Goal: Information Seeking & Learning: Learn about a topic

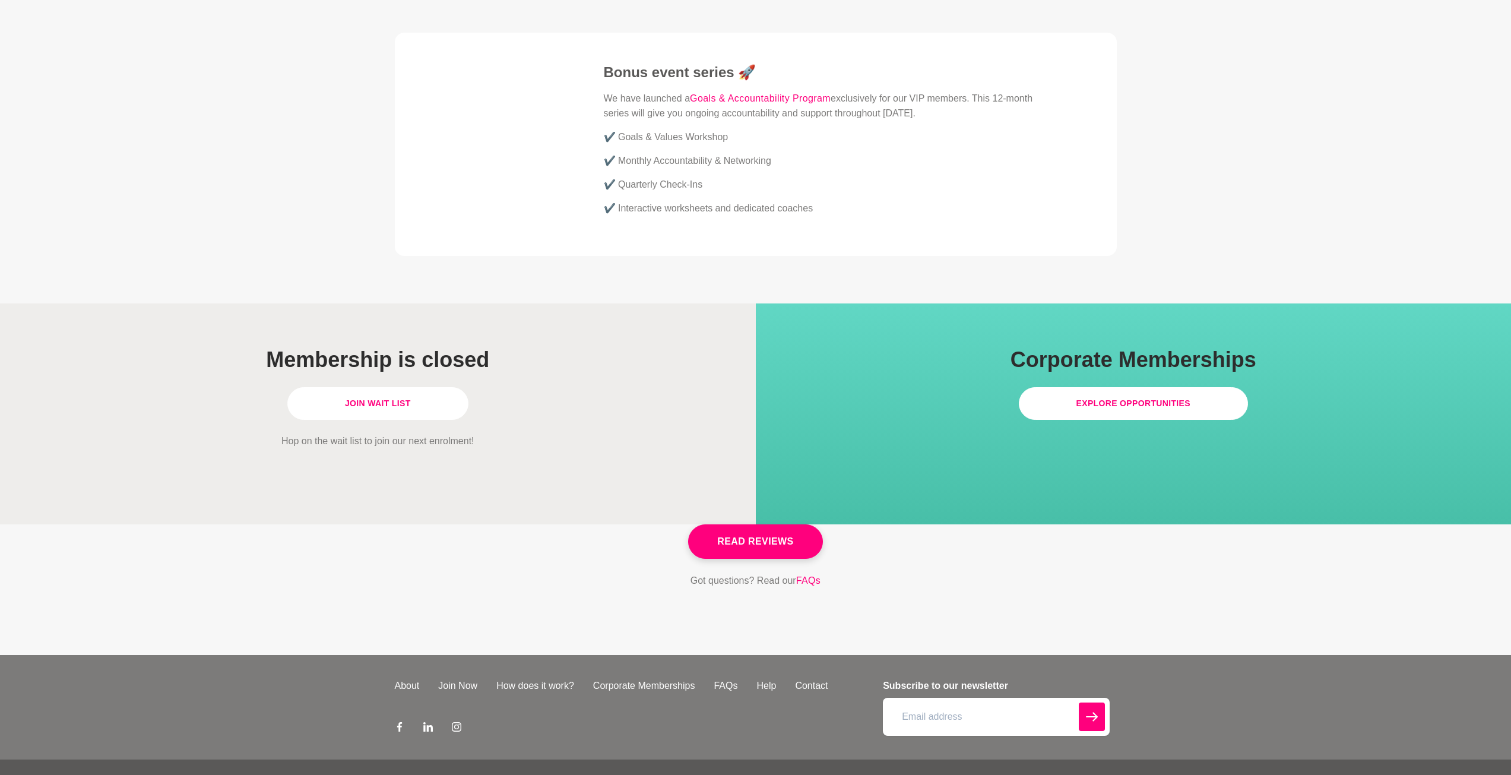
scroll to position [3164, 0]
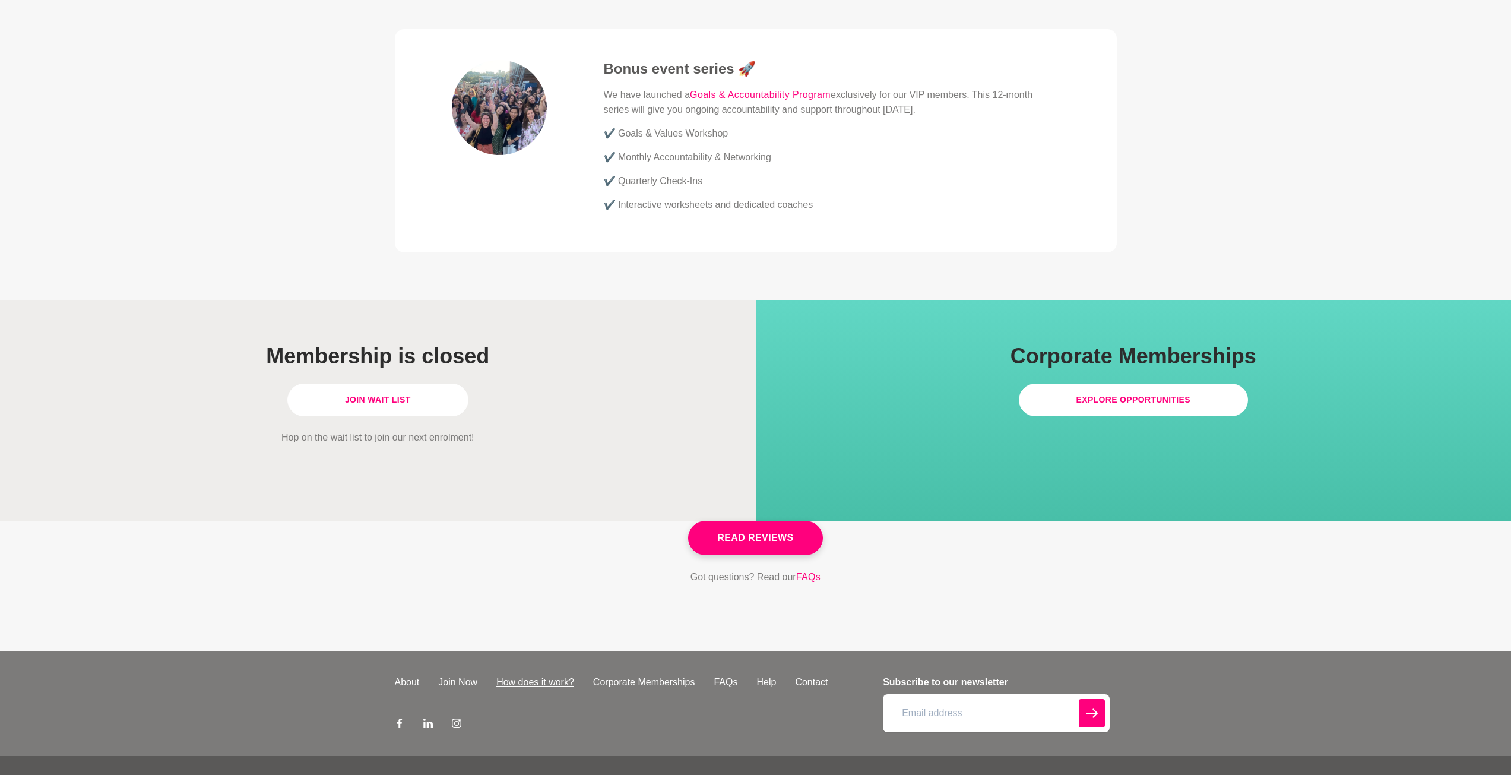
click at [549, 675] on link "How does it work?" at bounding box center [535, 682] width 97 height 14
click at [456, 675] on link "Join Now" at bounding box center [458, 682] width 58 height 14
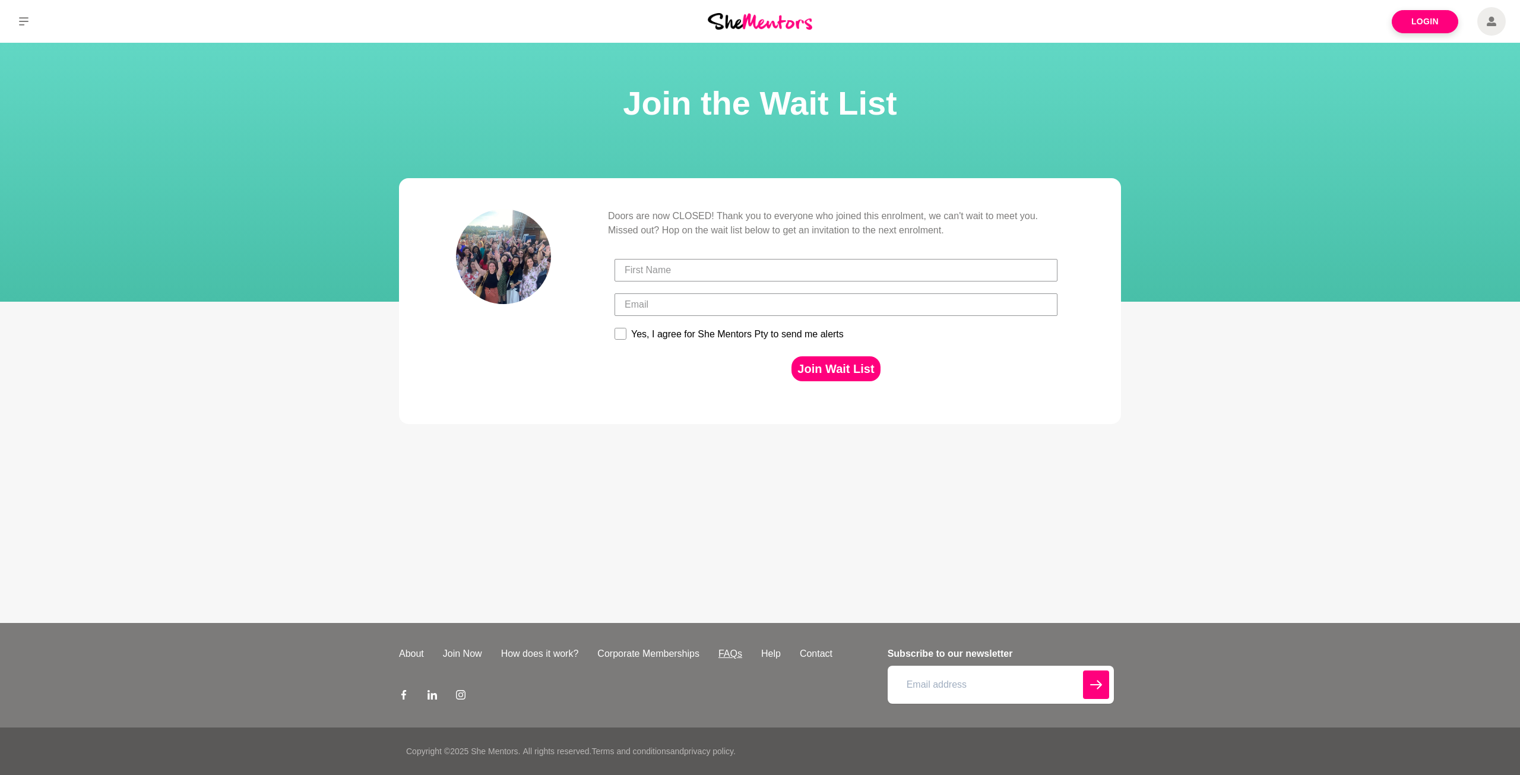
click at [724, 653] on link "FAQs" at bounding box center [730, 654] width 43 height 14
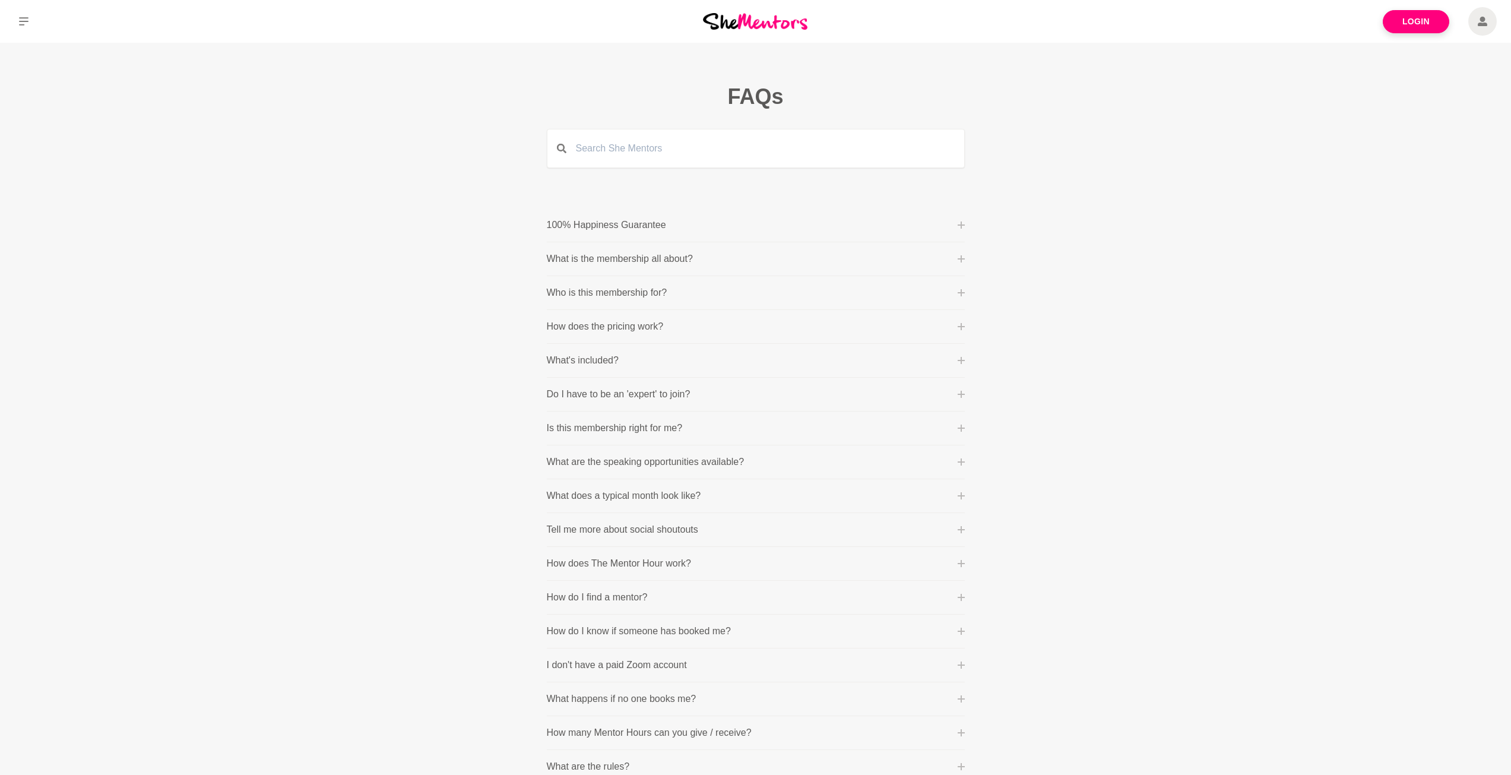
click at [899, 329] on button "How does the pricing work?" at bounding box center [756, 327] width 418 height 14
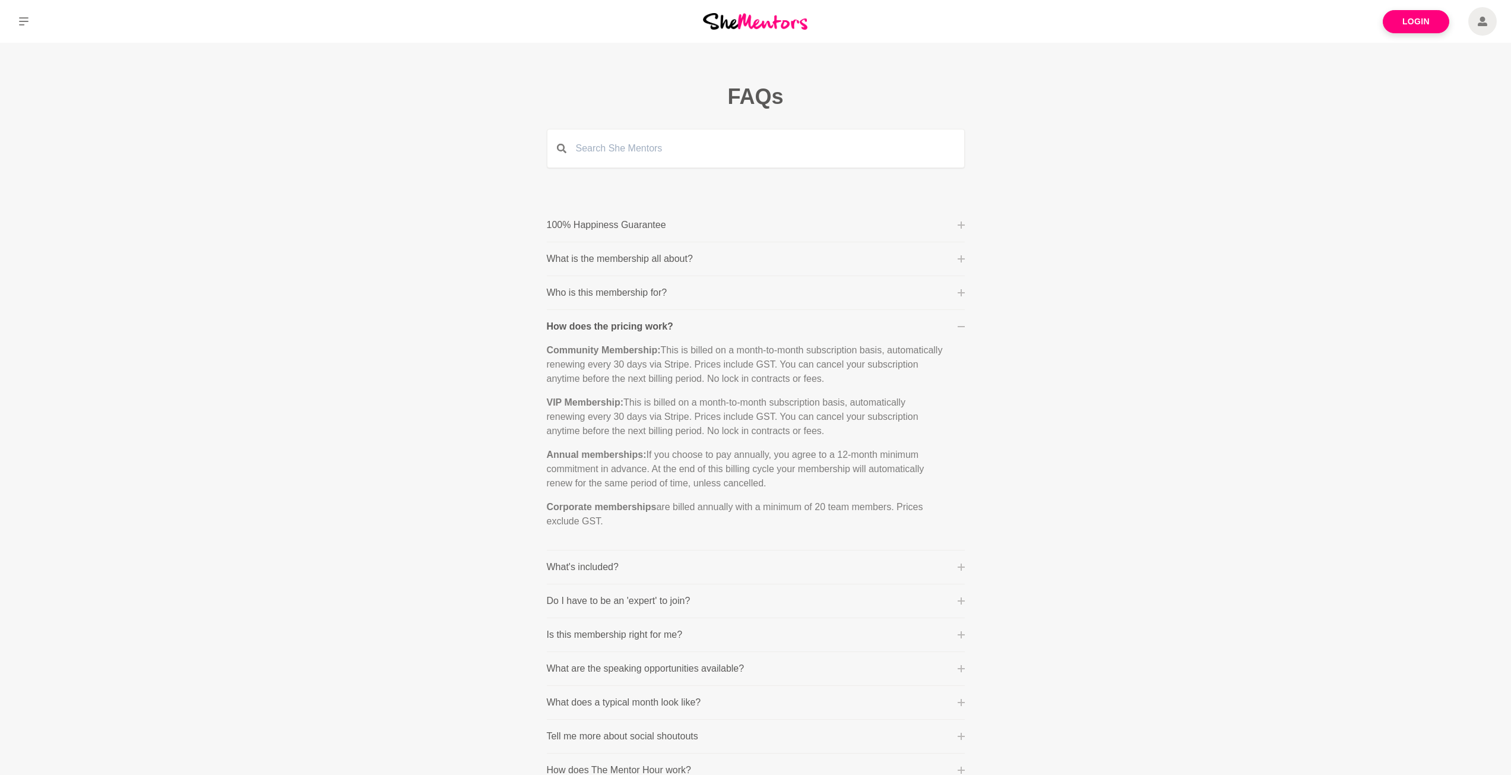
click at [958, 260] on icon at bounding box center [961, 258] width 7 height 7
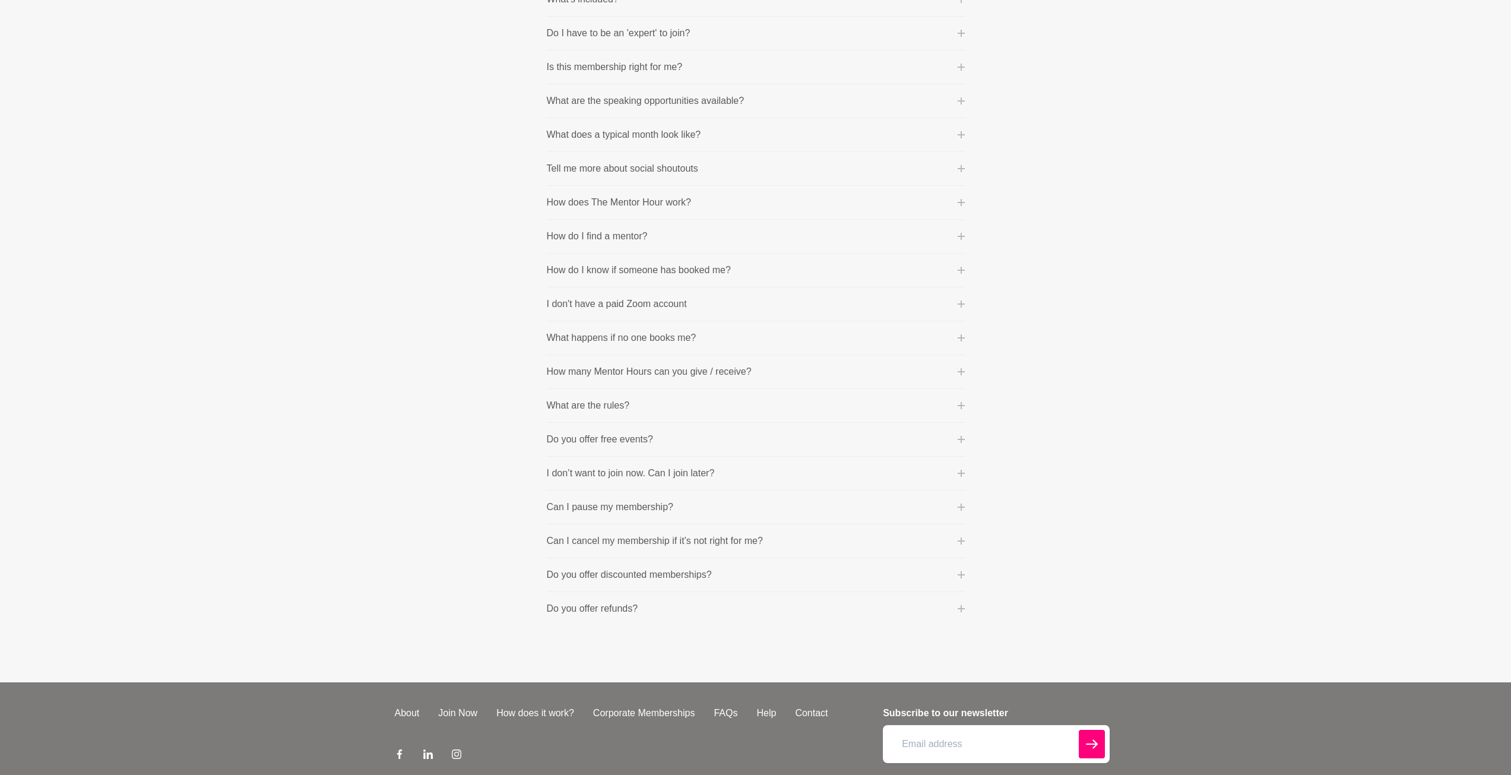
scroll to position [831, 0]
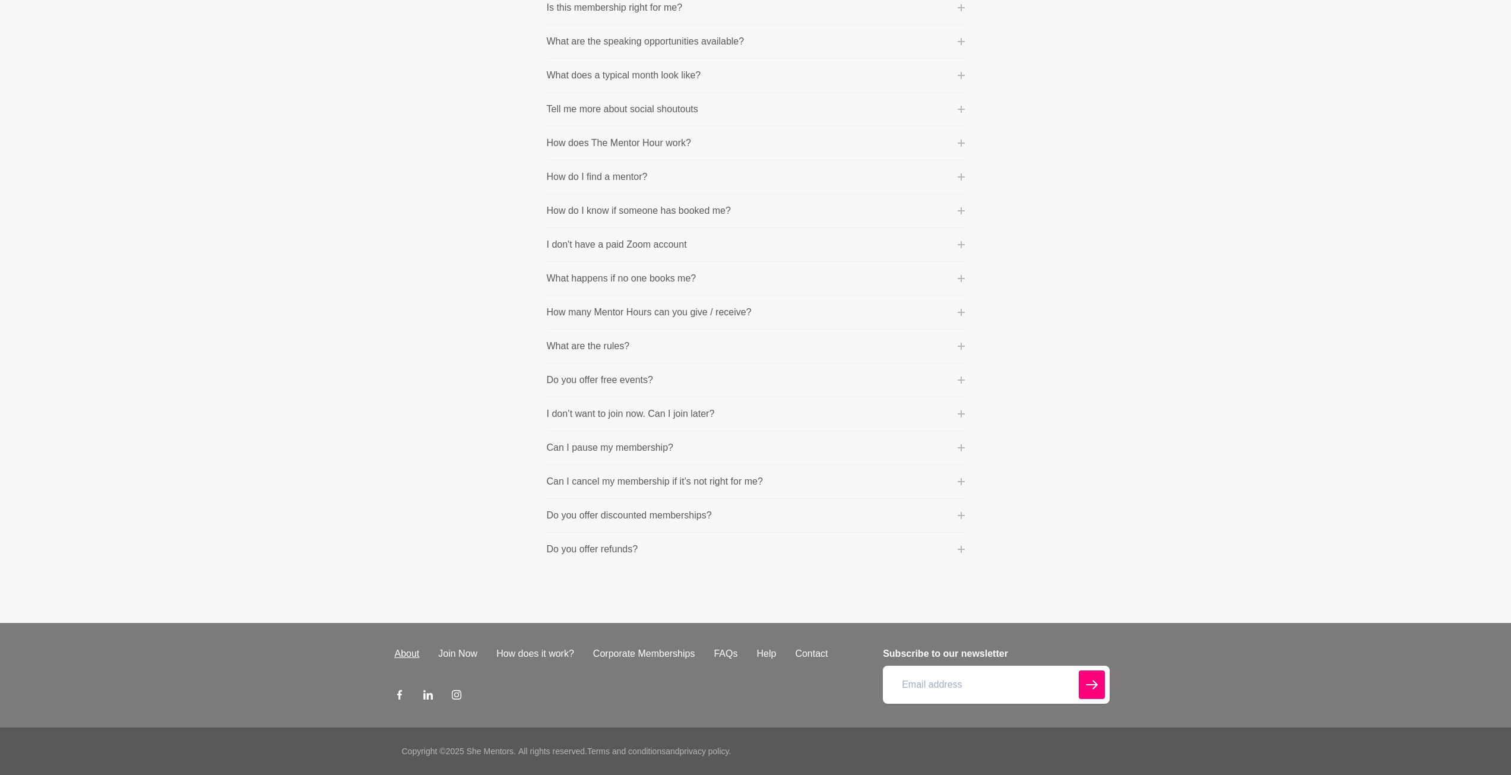
click at [404, 654] on link "About" at bounding box center [407, 654] width 44 height 14
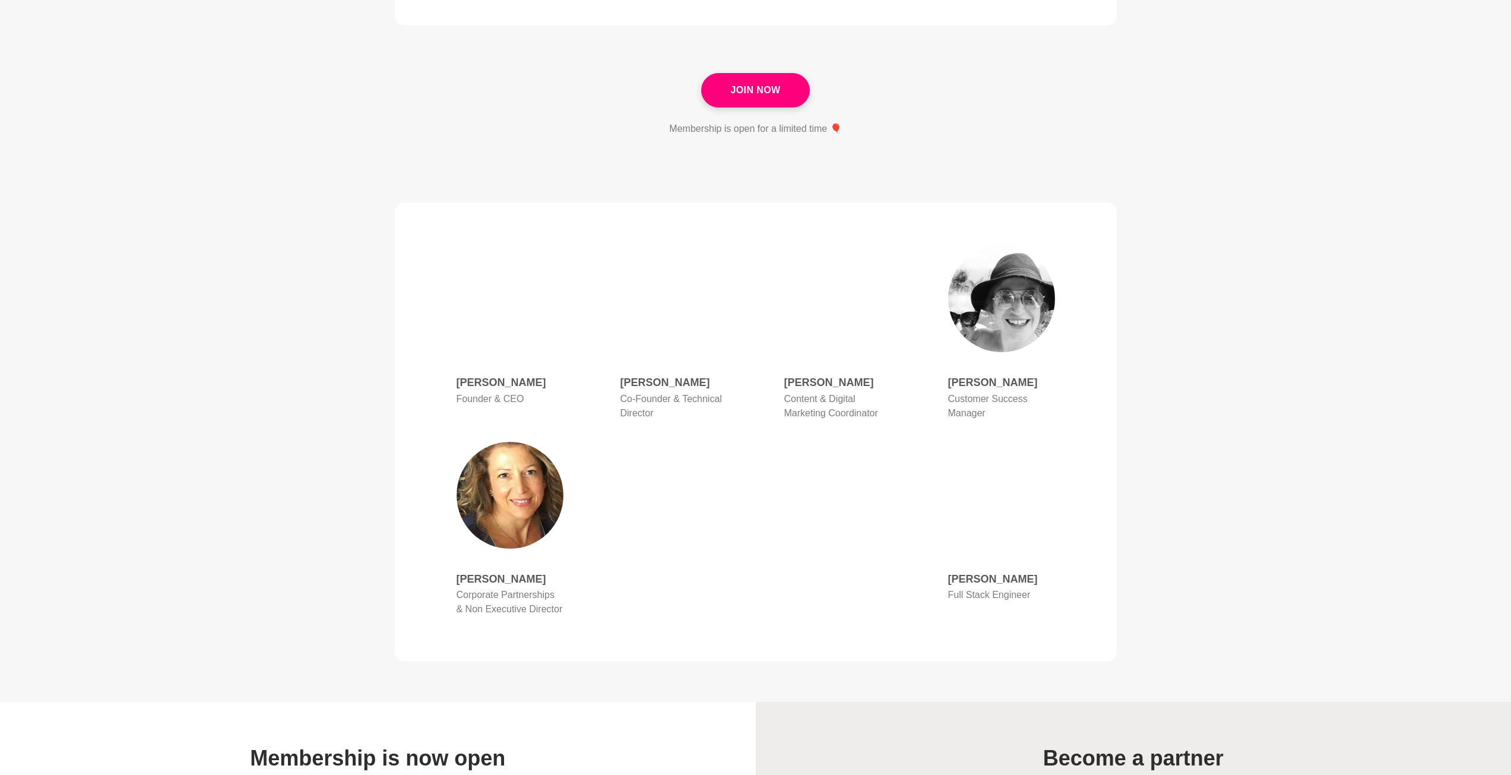
scroll to position [356, 0]
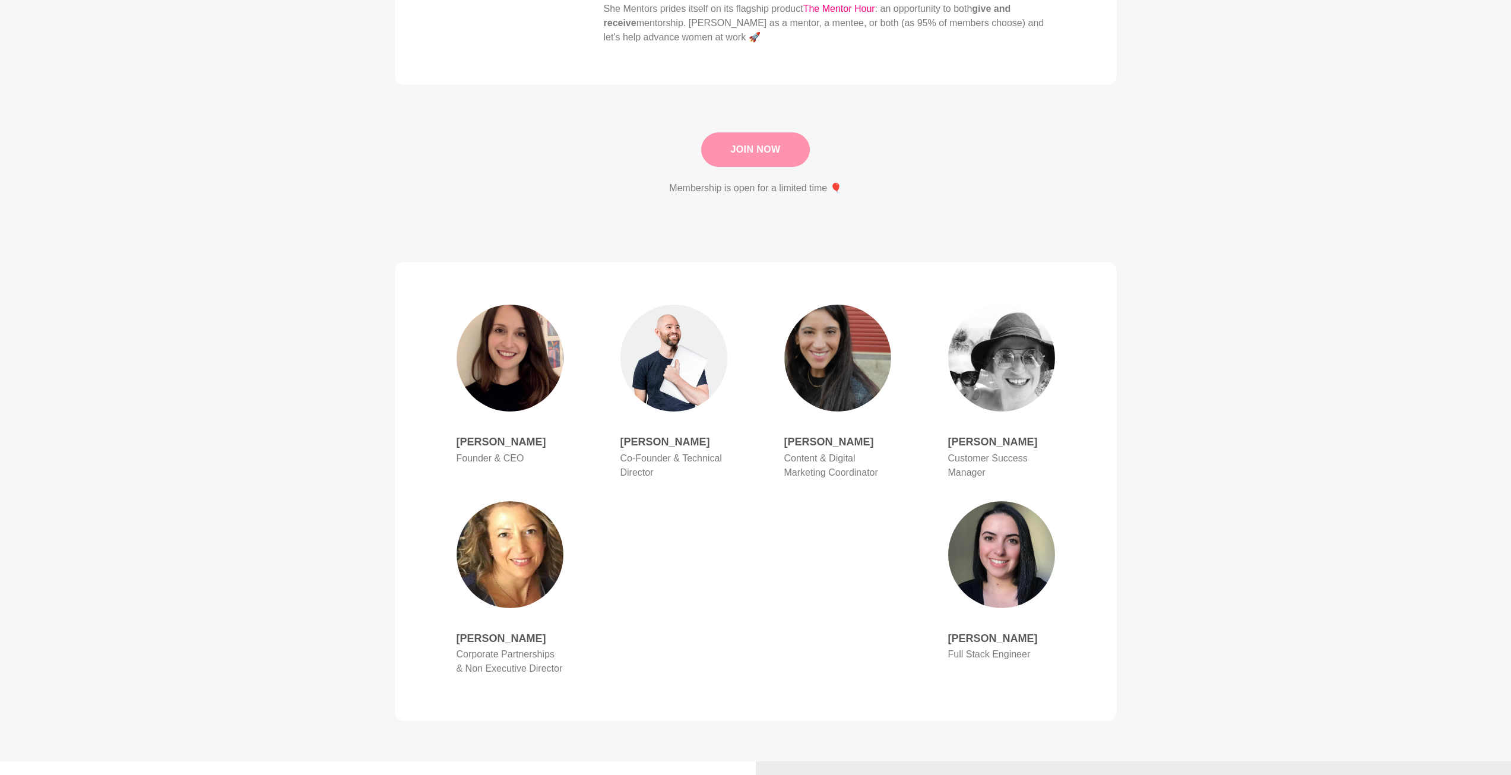
click at [755, 138] on link "Join Now" at bounding box center [755, 149] width 108 height 34
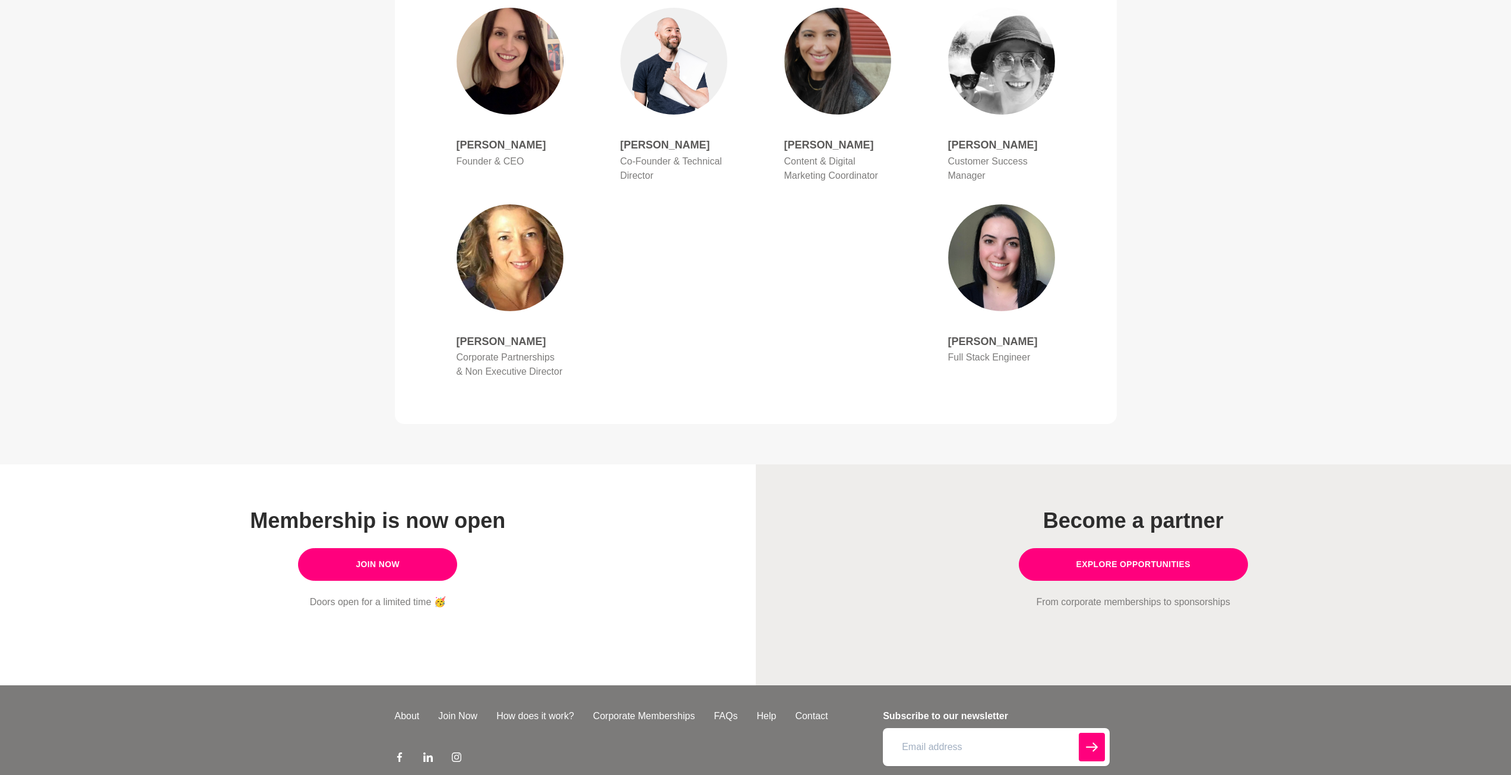
scroll to position [701, 0]
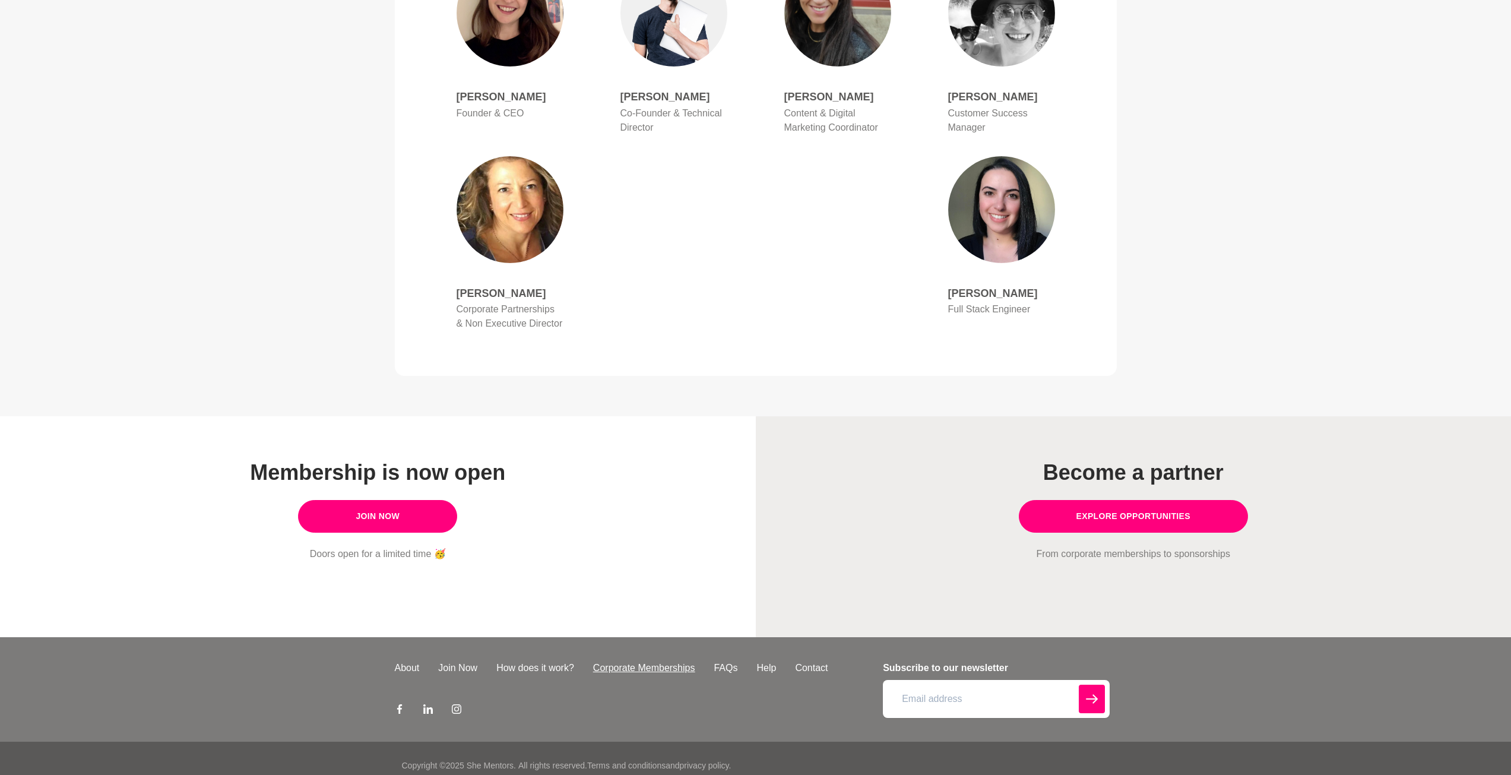
click at [679, 661] on link "Corporate Memberships" at bounding box center [644, 668] width 121 height 14
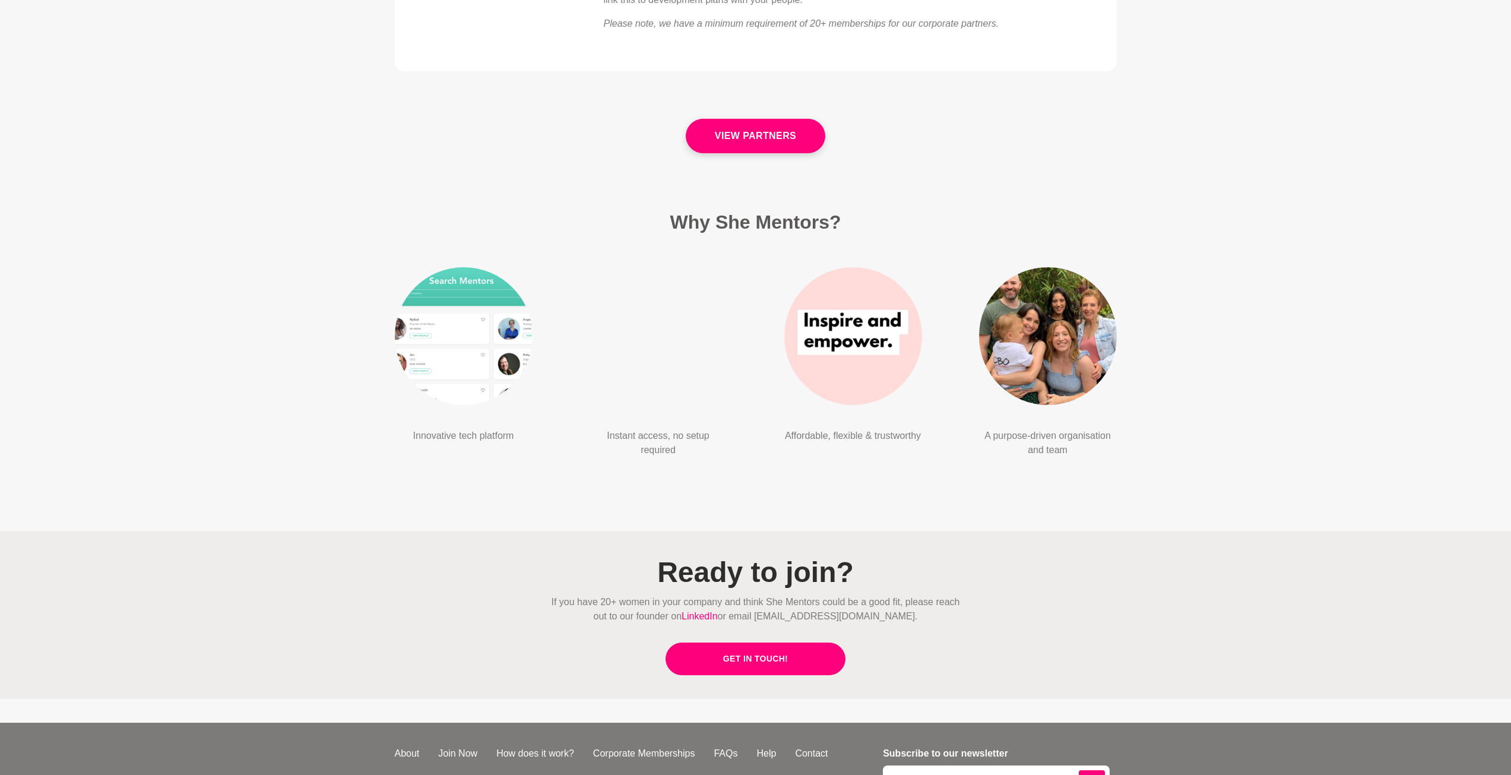
scroll to position [2719, 0]
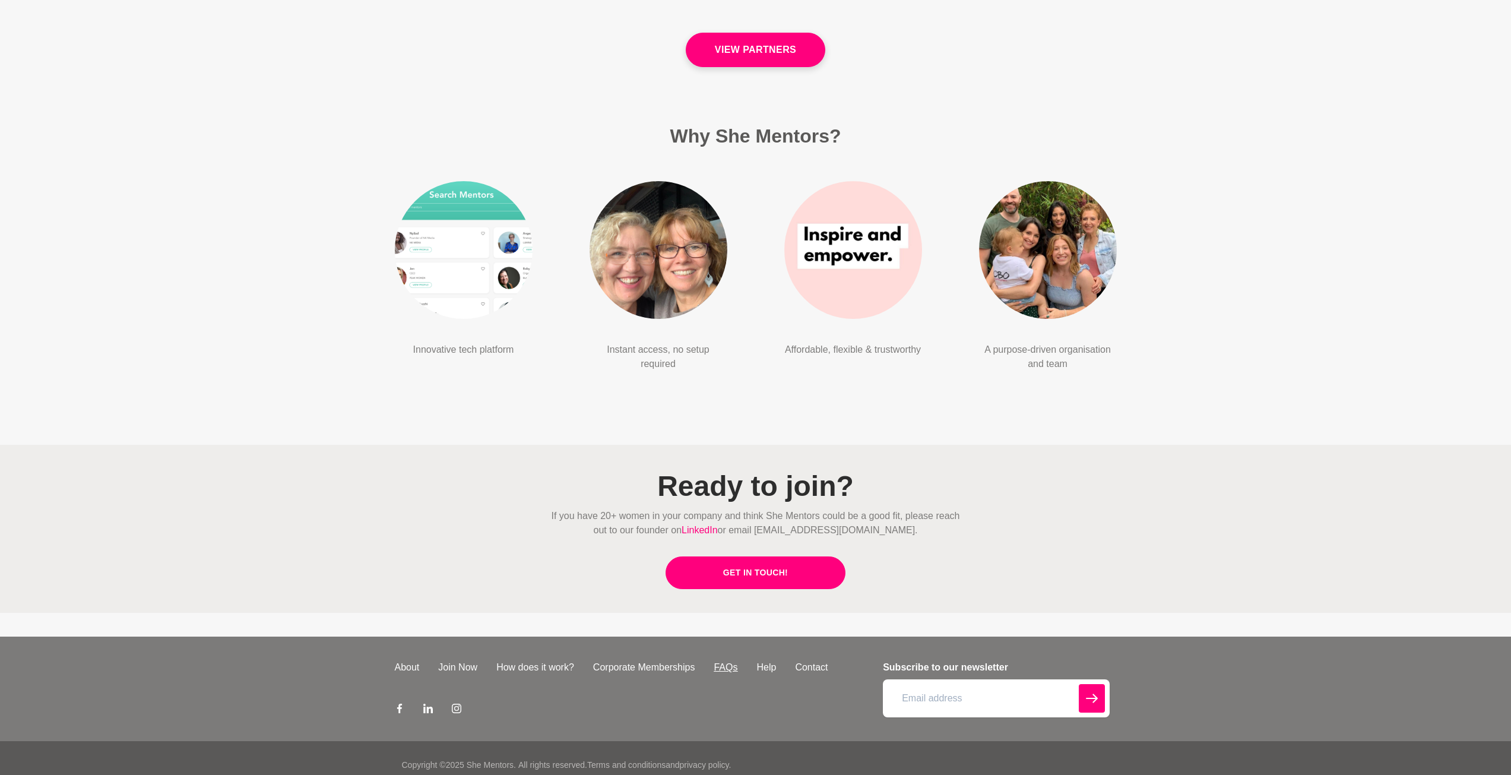
click at [726, 660] on link "FAQs" at bounding box center [725, 667] width 43 height 14
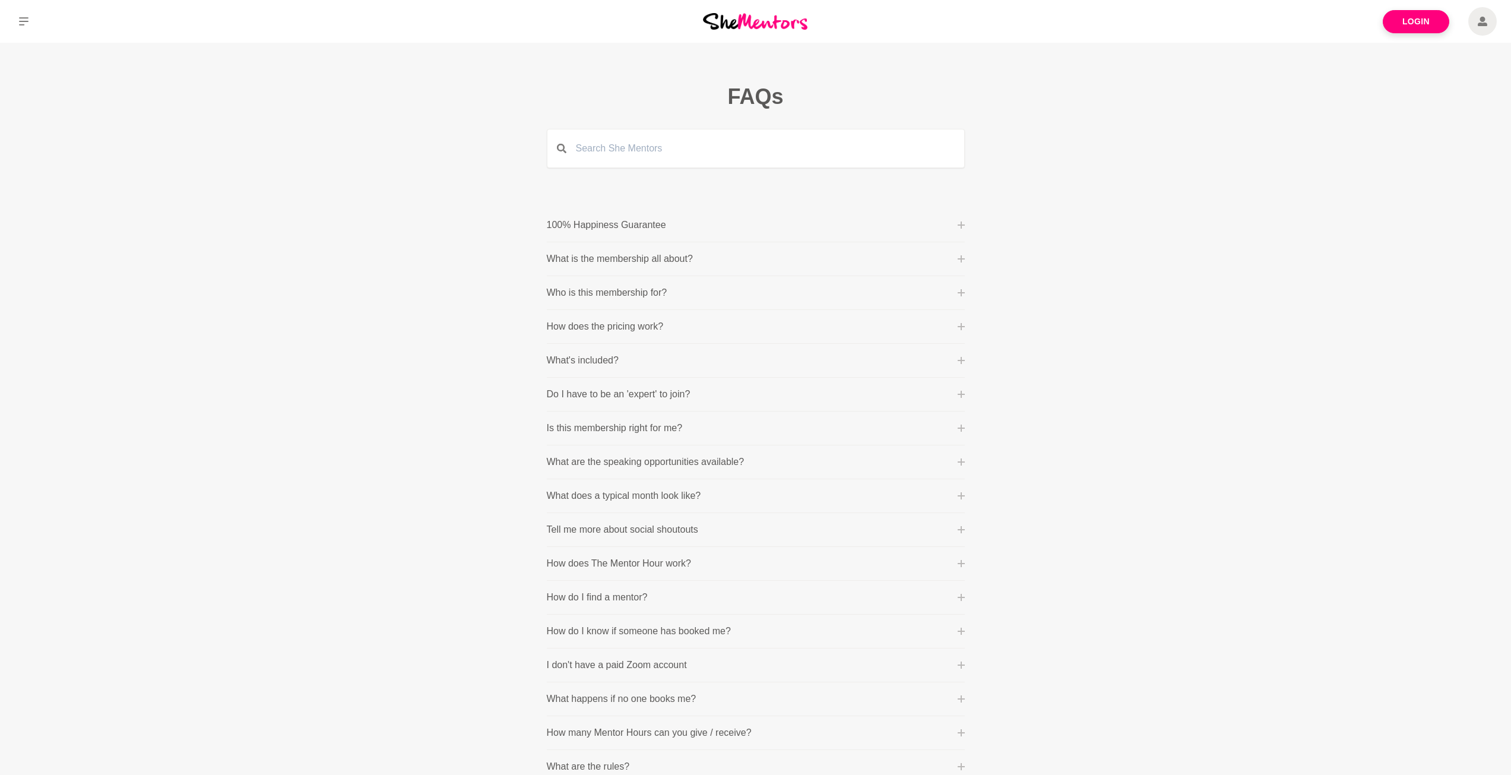
click at [961, 252] on button "What is the membership all about?" at bounding box center [756, 259] width 418 height 14
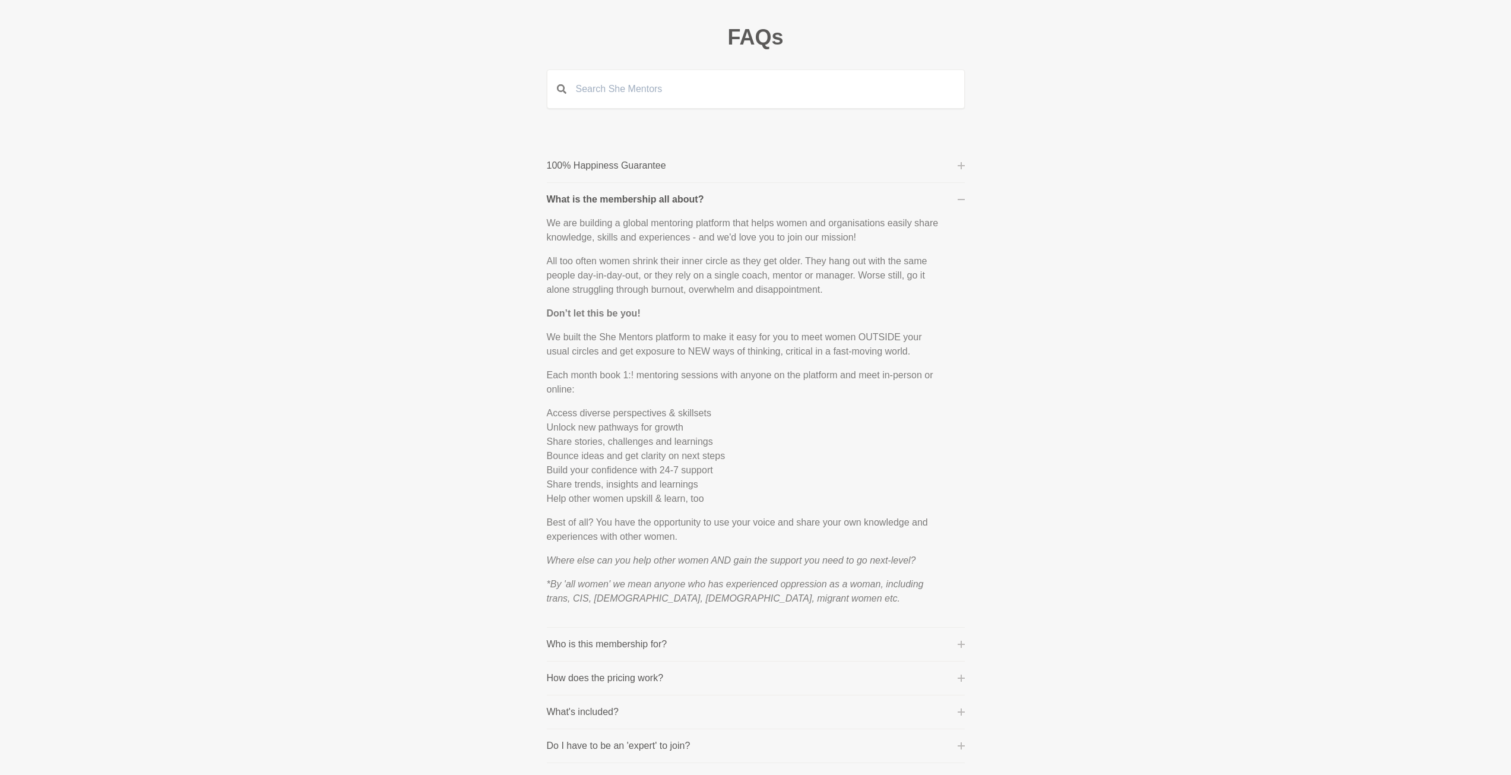
scroll to position [119, 0]
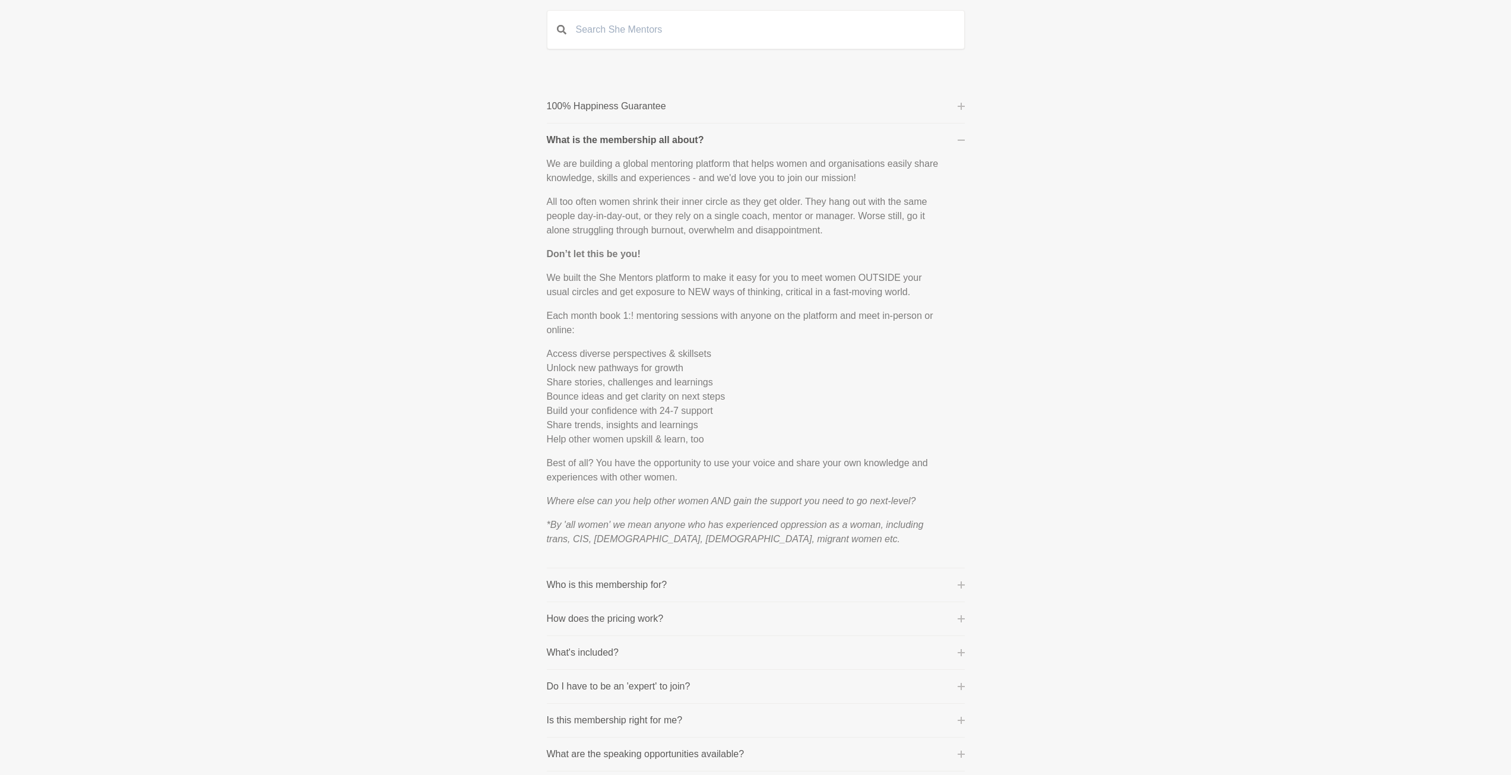
click at [923, 594] on li "Who is this membership for? Individuals, teams and organisations that want to h…" at bounding box center [756, 585] width 418 height 34
click at [944, 580] on button "Who is this membership for?" at bounding box center [756, 585] width 418 height 14
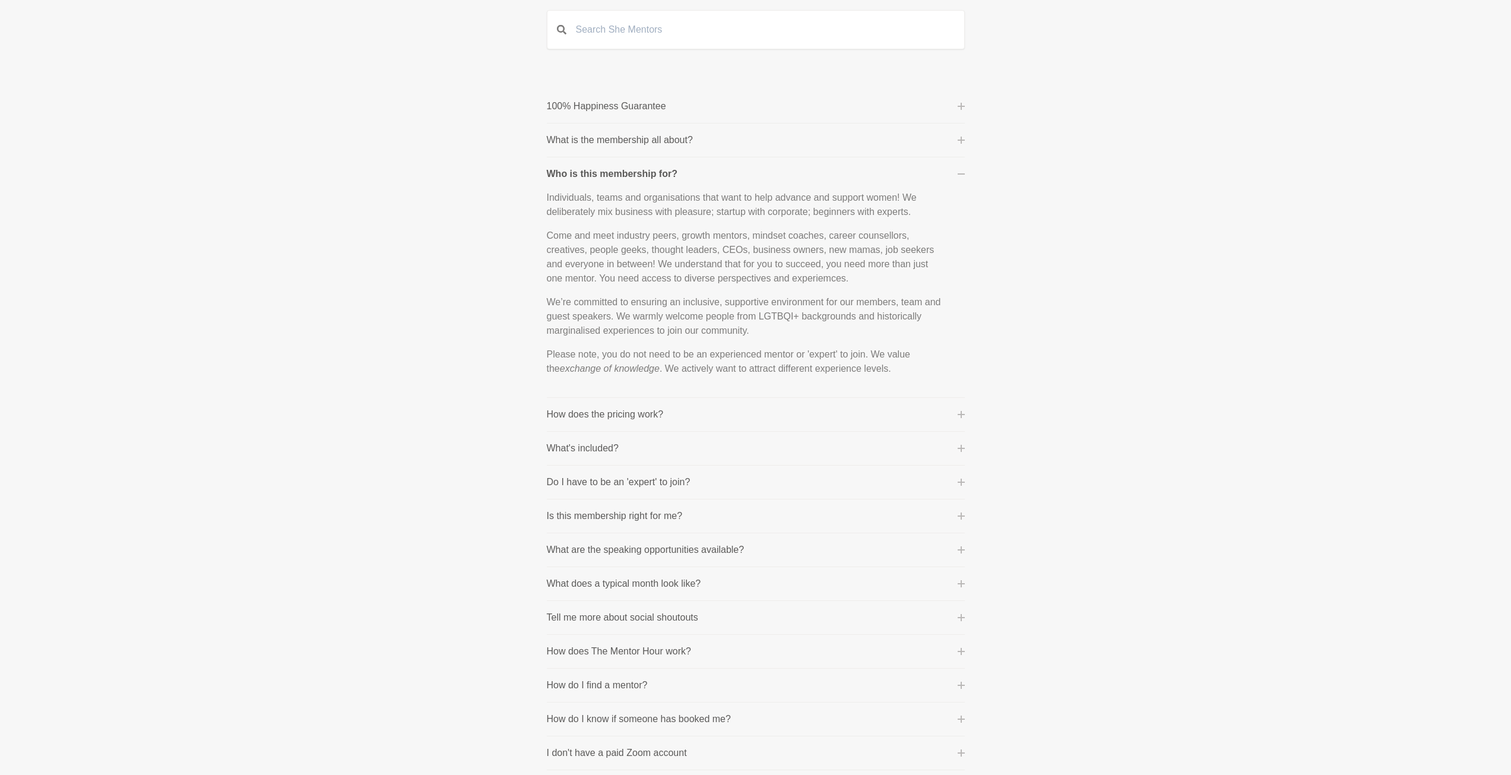
click at [951, 417] on button "How does the pricing work?" at bounding box center [756, 414] width 418 height 14
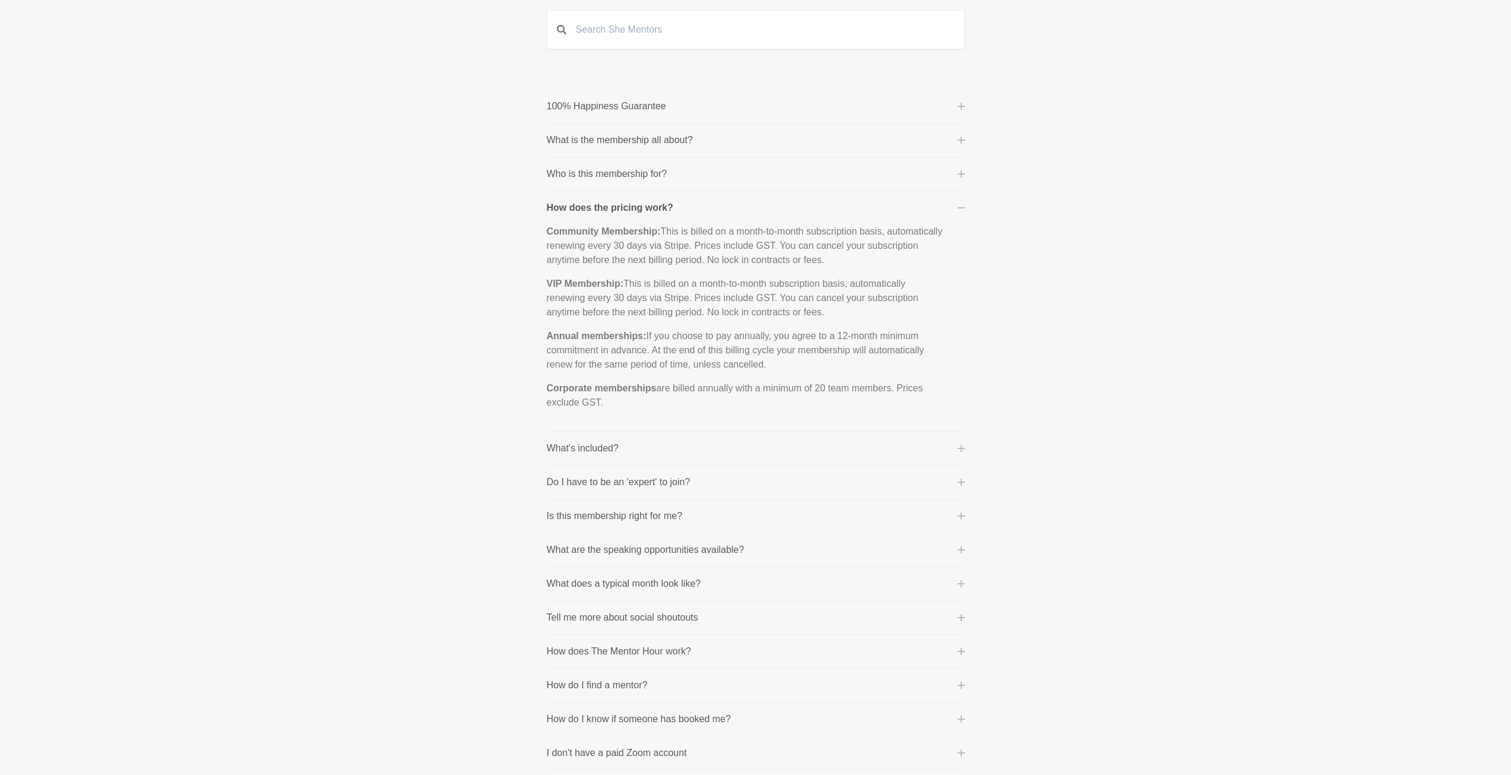
click at [960, 452] on button "What's included?" at bounding box center [756, 448] width 418 height 14
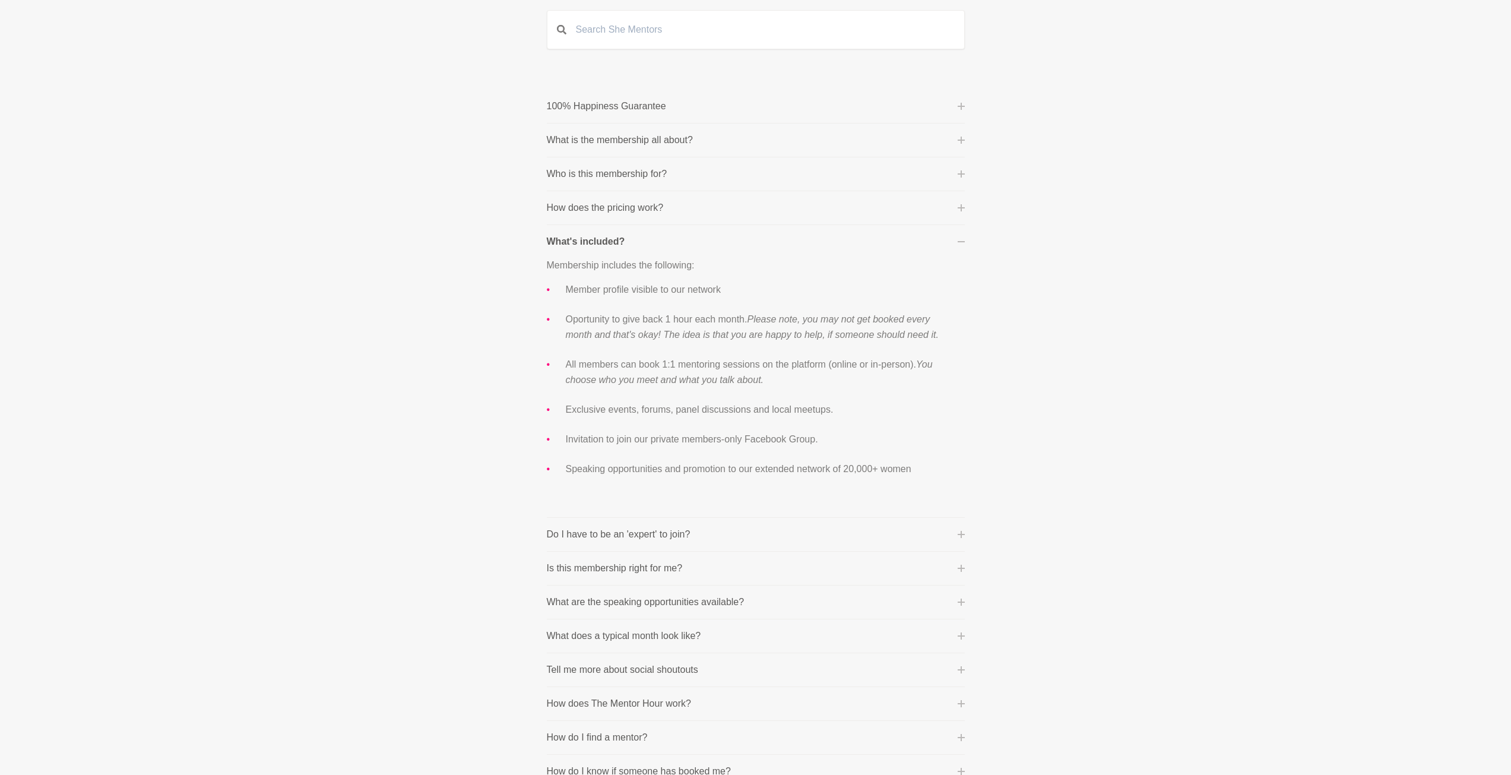
click at [960, 531] on icon at bounding box center [961, 534] width 7 height 7
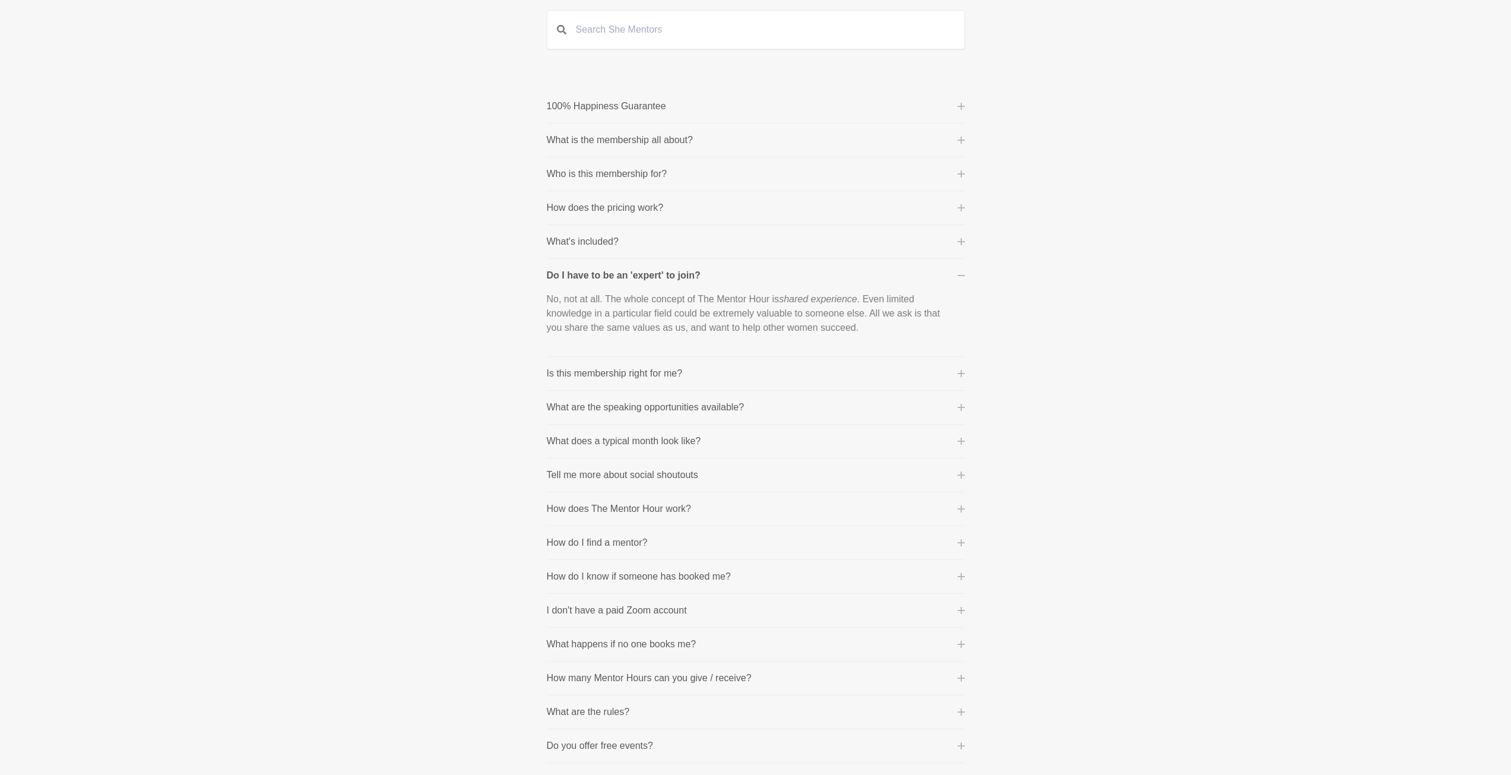
click at [948, 369] on button "Is this membership right for me?" at bounding box center [756, 373] width 418 height 14
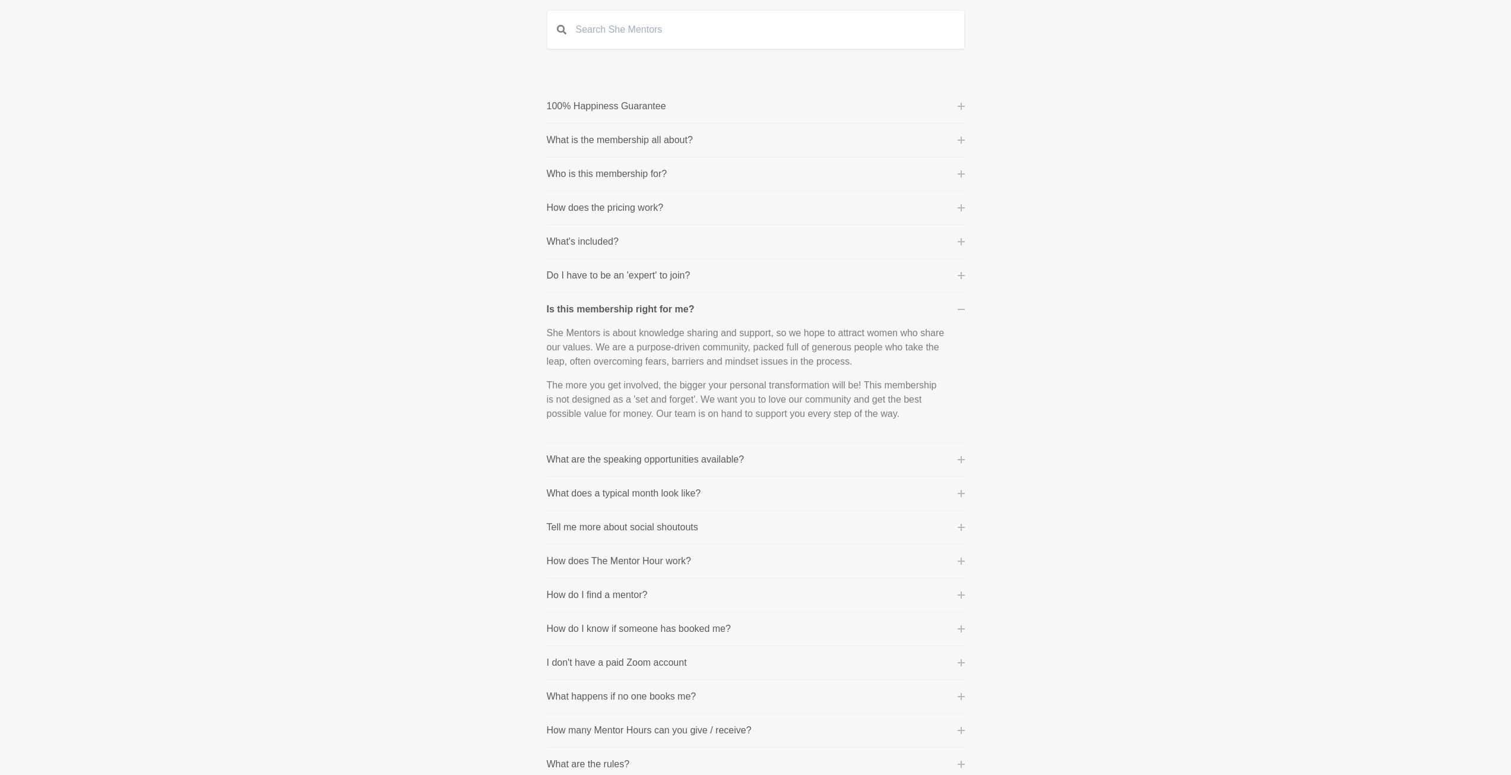
scroll to position [178, 0]
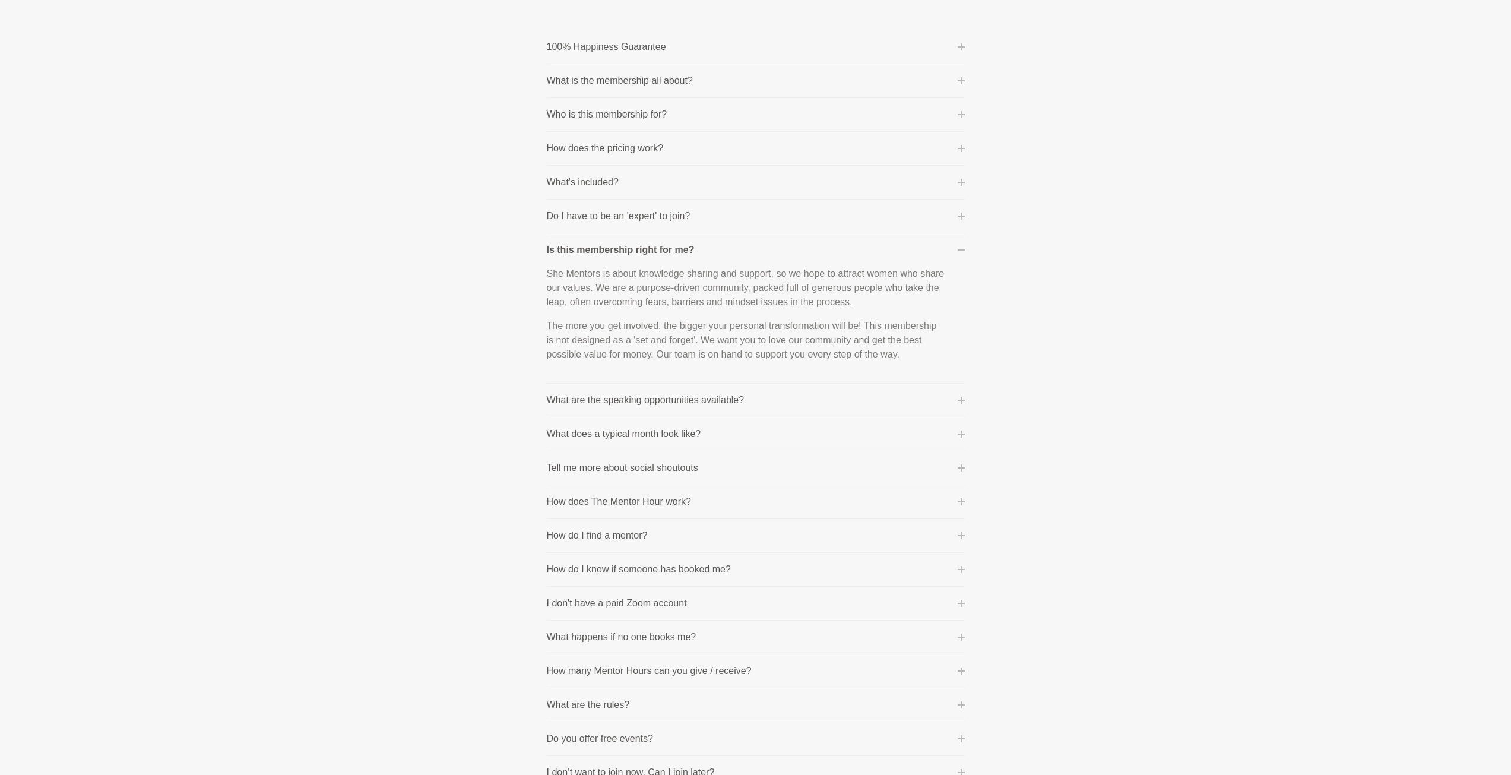
click at [950, 403] on button "What are the speaking opportunities available?" at bounding box center [756, 400] width 418 height 14
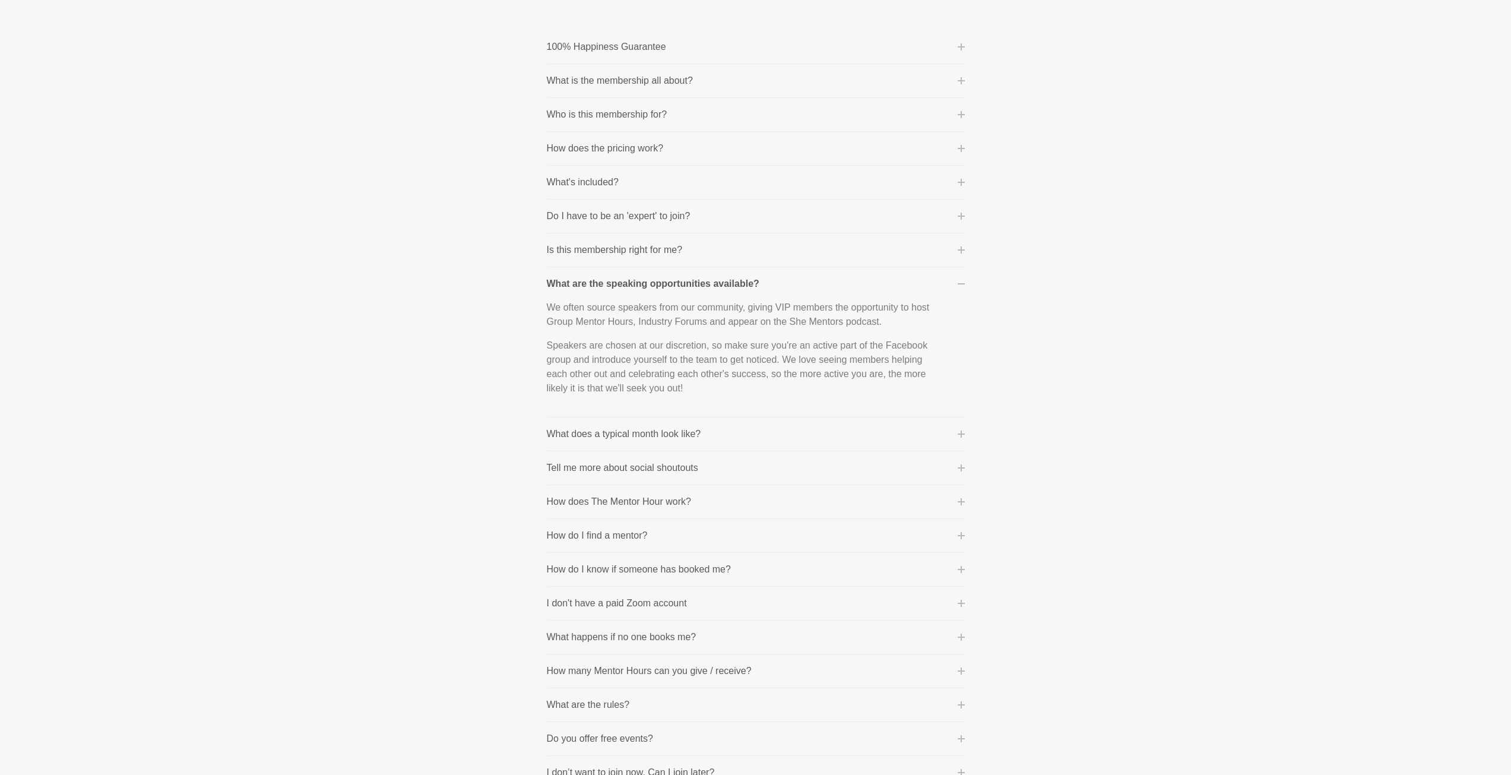
click at [947, 423] on li "What does a typical month look like? Once you become a member you'll enjoy a pe…" at bounding box center [756, 435] width 418 height 34
click at [949, 441] on li "What does a typical month look like? Once you become a member you'll enjoy a pe…" at bounding box center [756, 435] width 418 height 34
click at [956, 439] on button "What does a typical month look like?" at bounding box center [756, 434] width 418 height 14
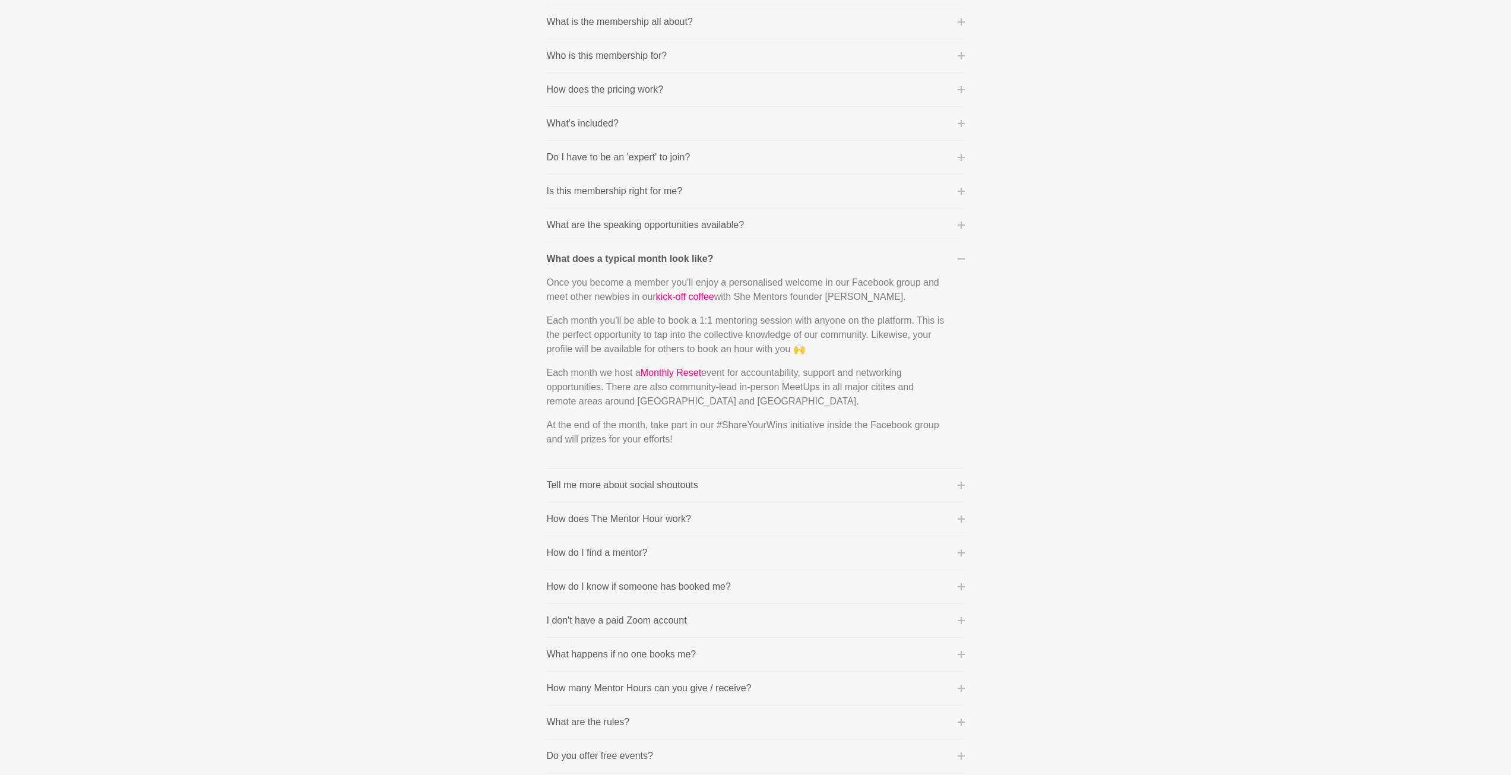
scroll to position [238, 0]
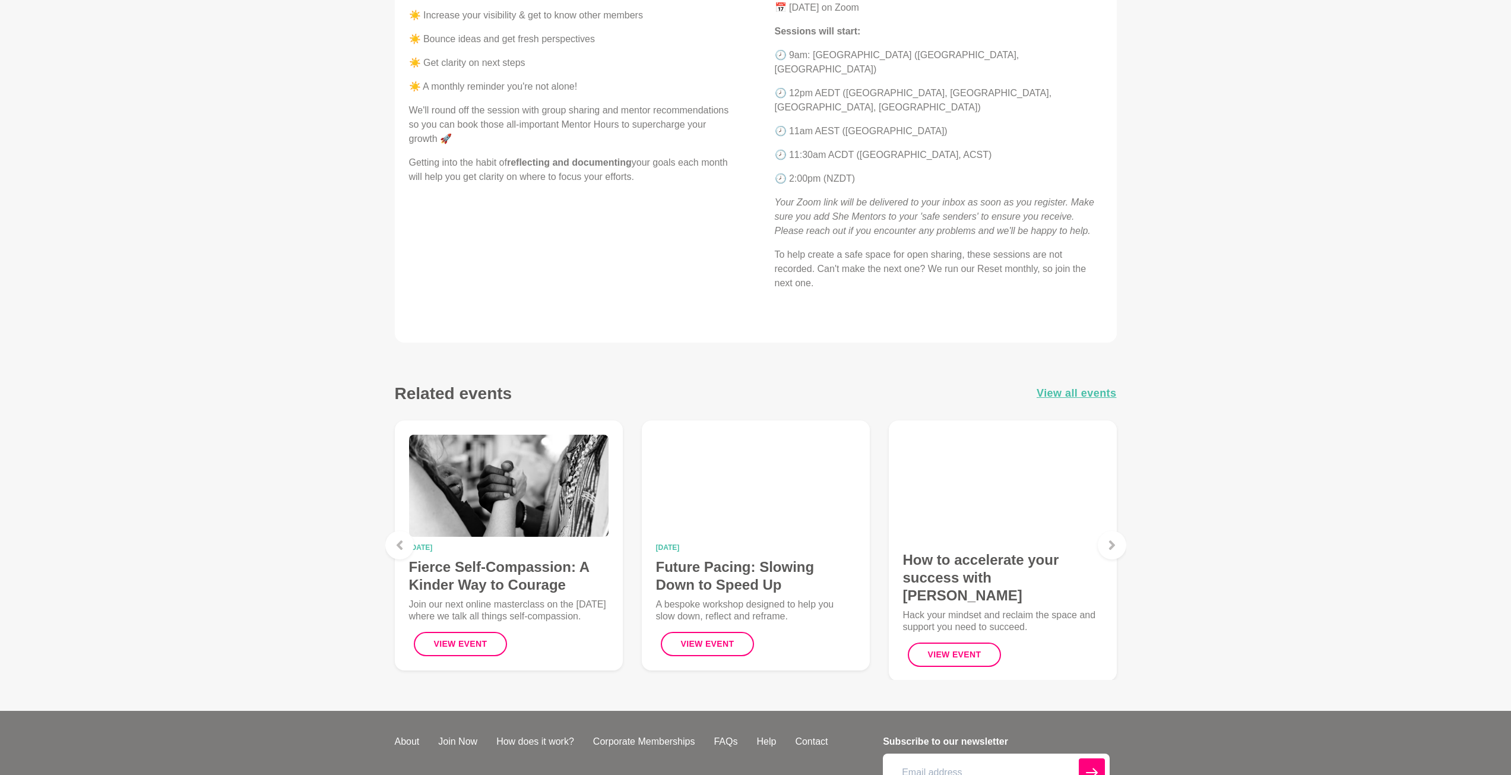
scroll to position [736, 0]
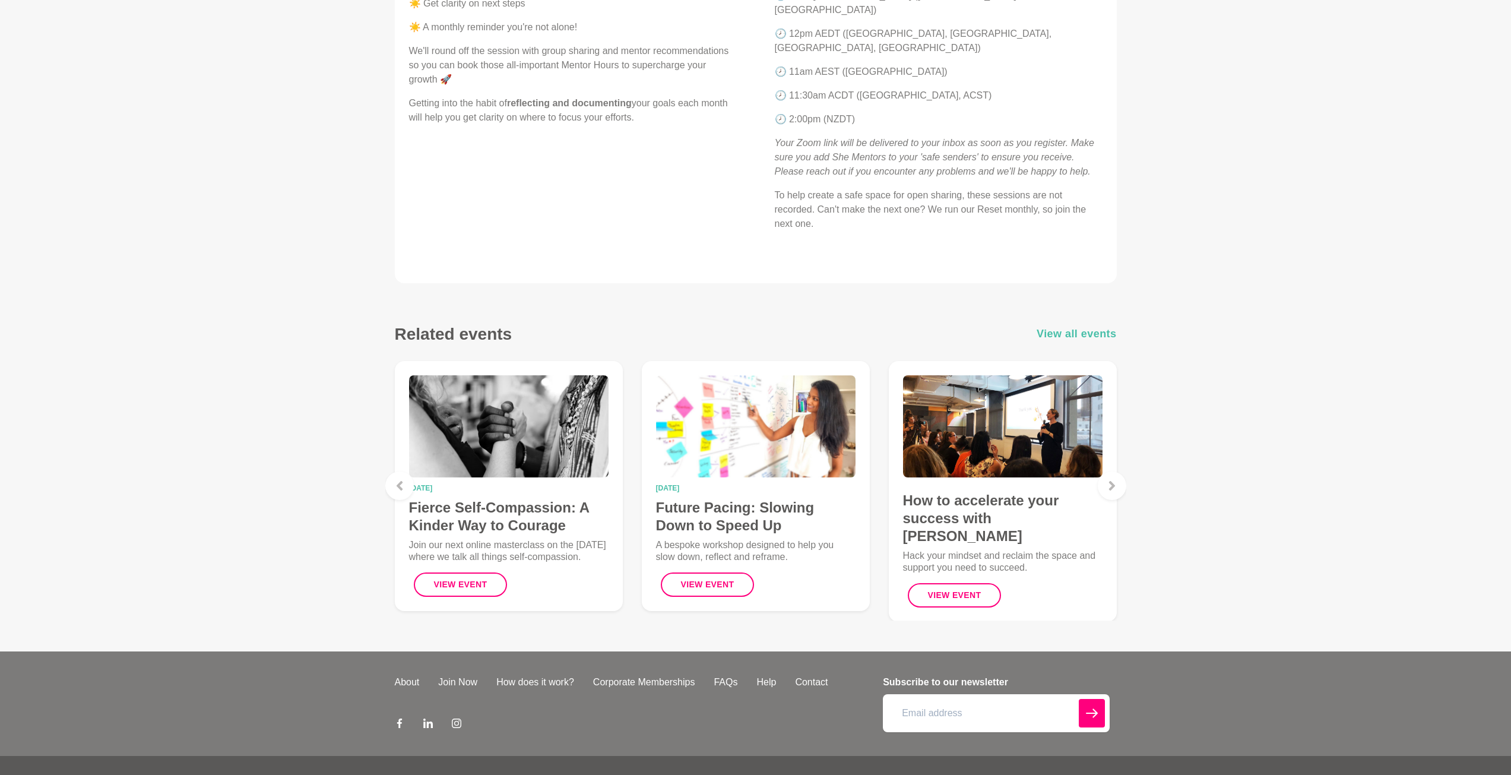
click at [1071, 325] on span "View all events" at bounding box center [1077, 333] width 80 height 17
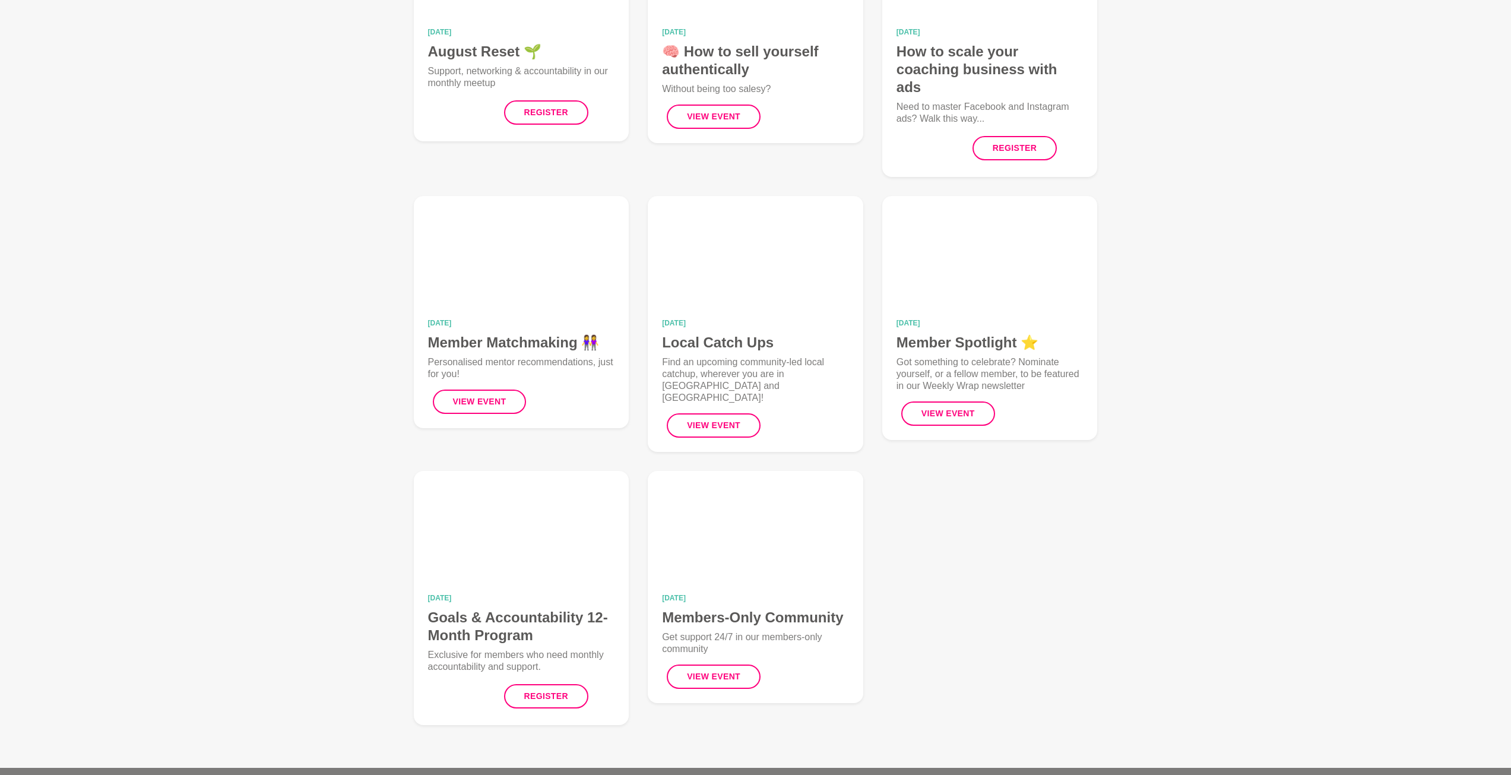
scroll to position [178, 0]
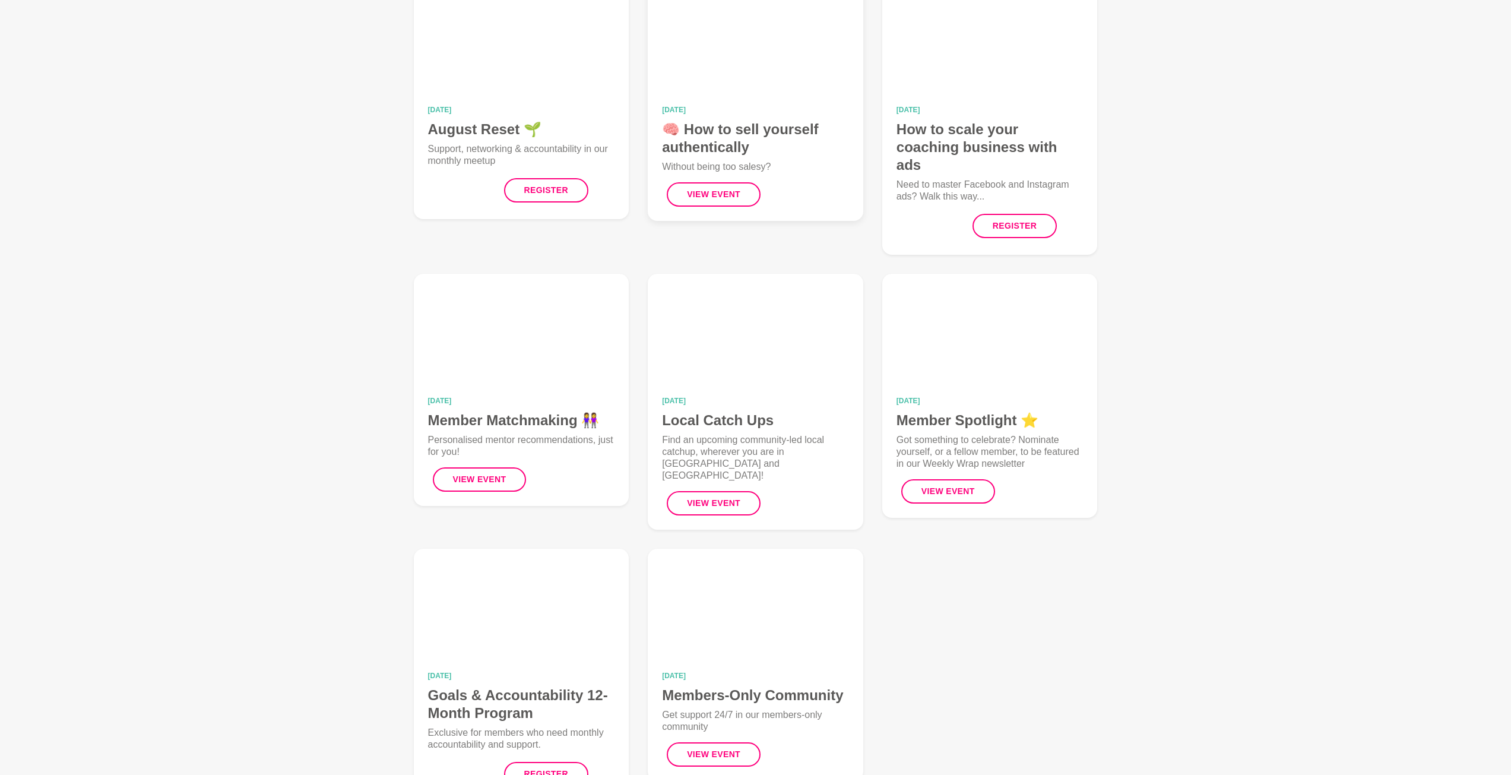
click at [749, 131] on h4 "🧠 How to sell yourself authentically" at bounding box center [755, 139] width 187 height 36
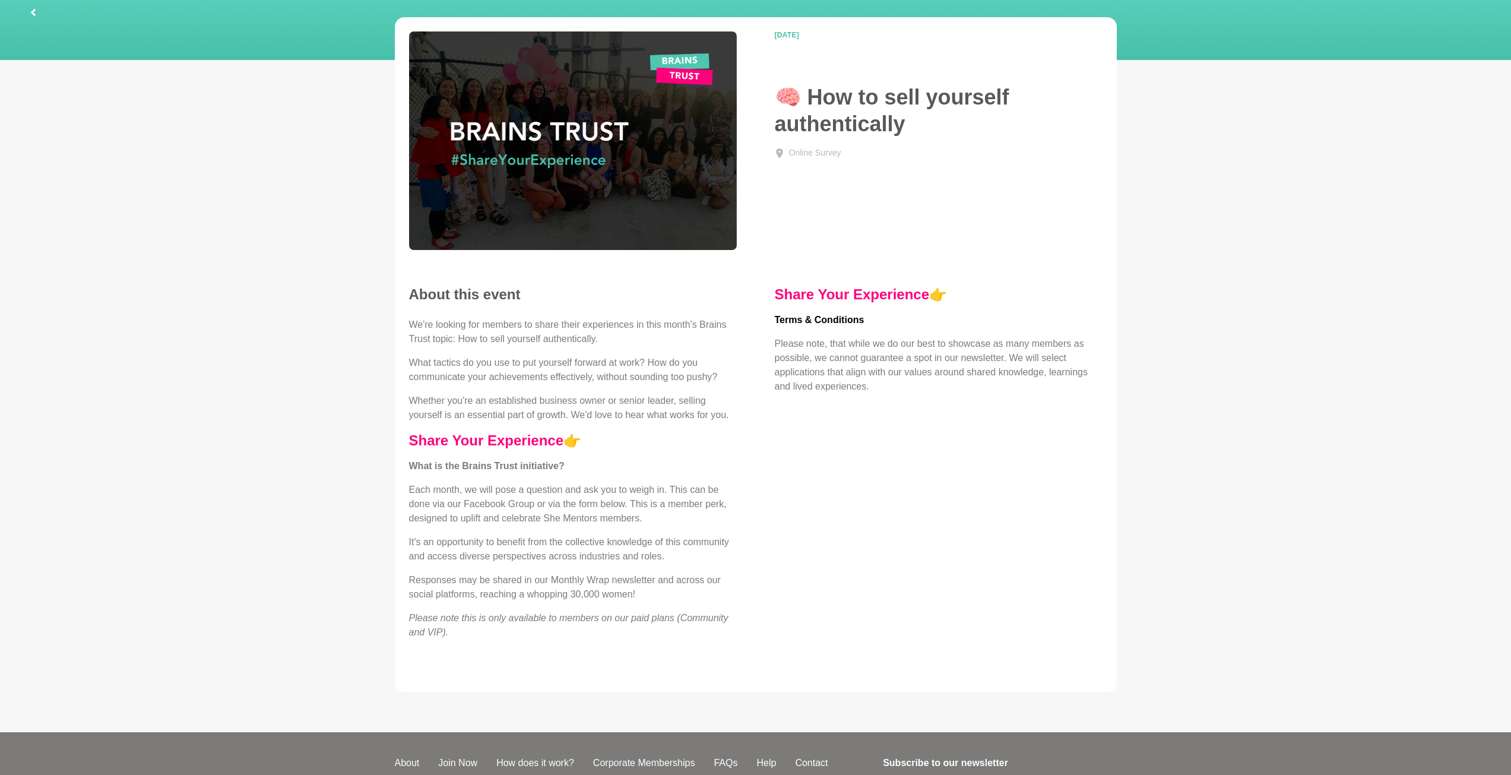
scroll to position [187, 0]
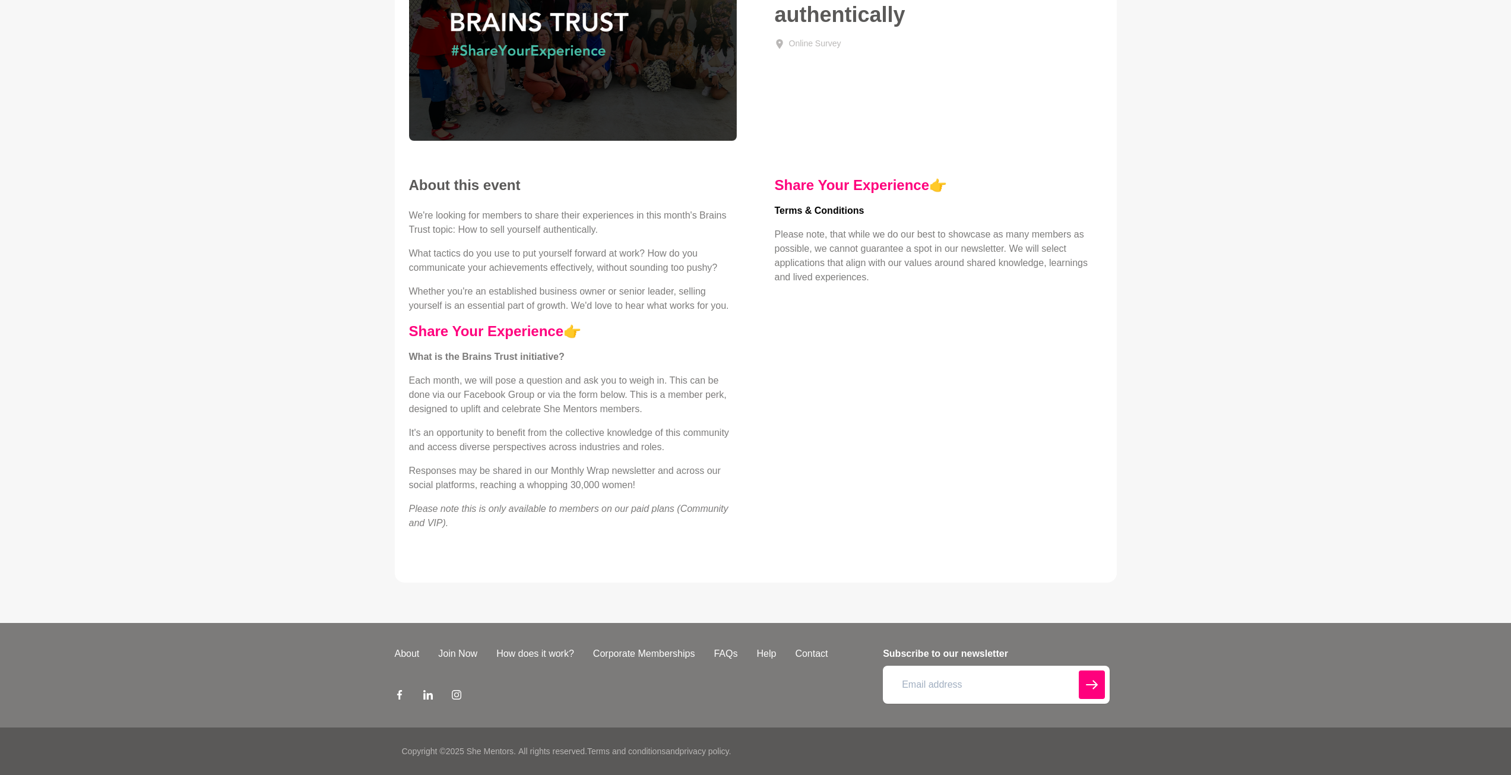
scroll to position [178, 0]
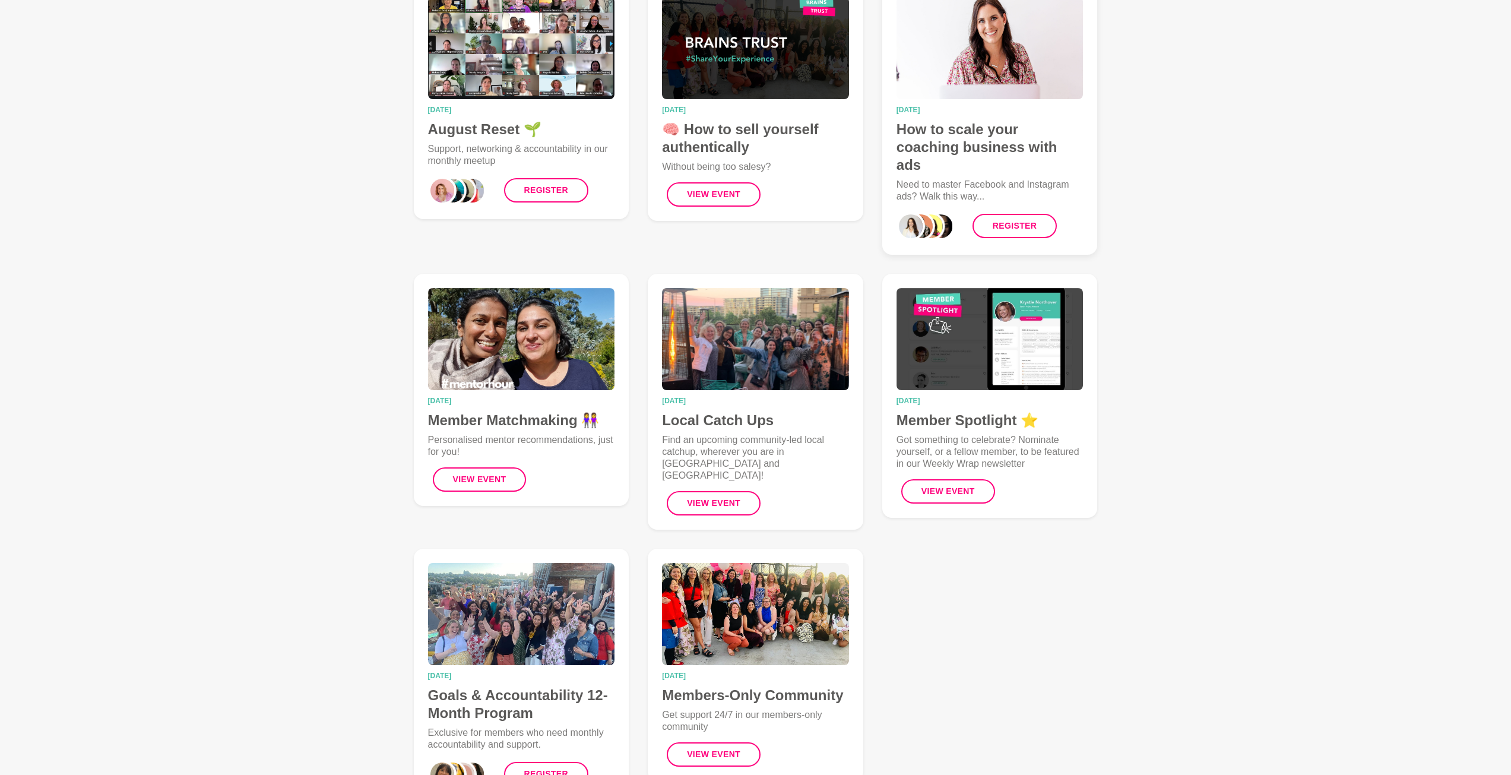
click at [964, 137] on h4 "How to scale your coaching business with ads" at bounding box center [990, 147] width 187 height 53
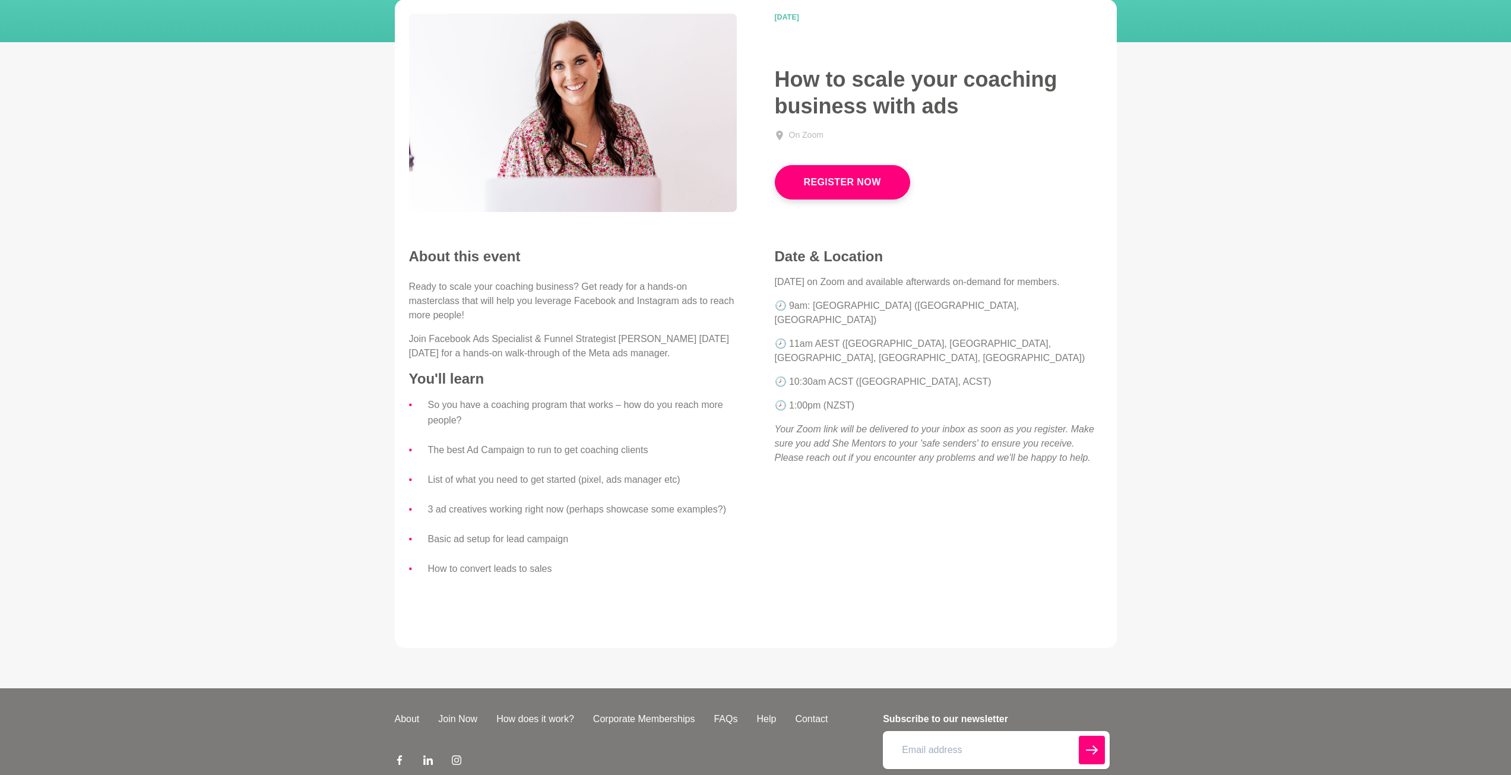
scroll to position [119, 0]
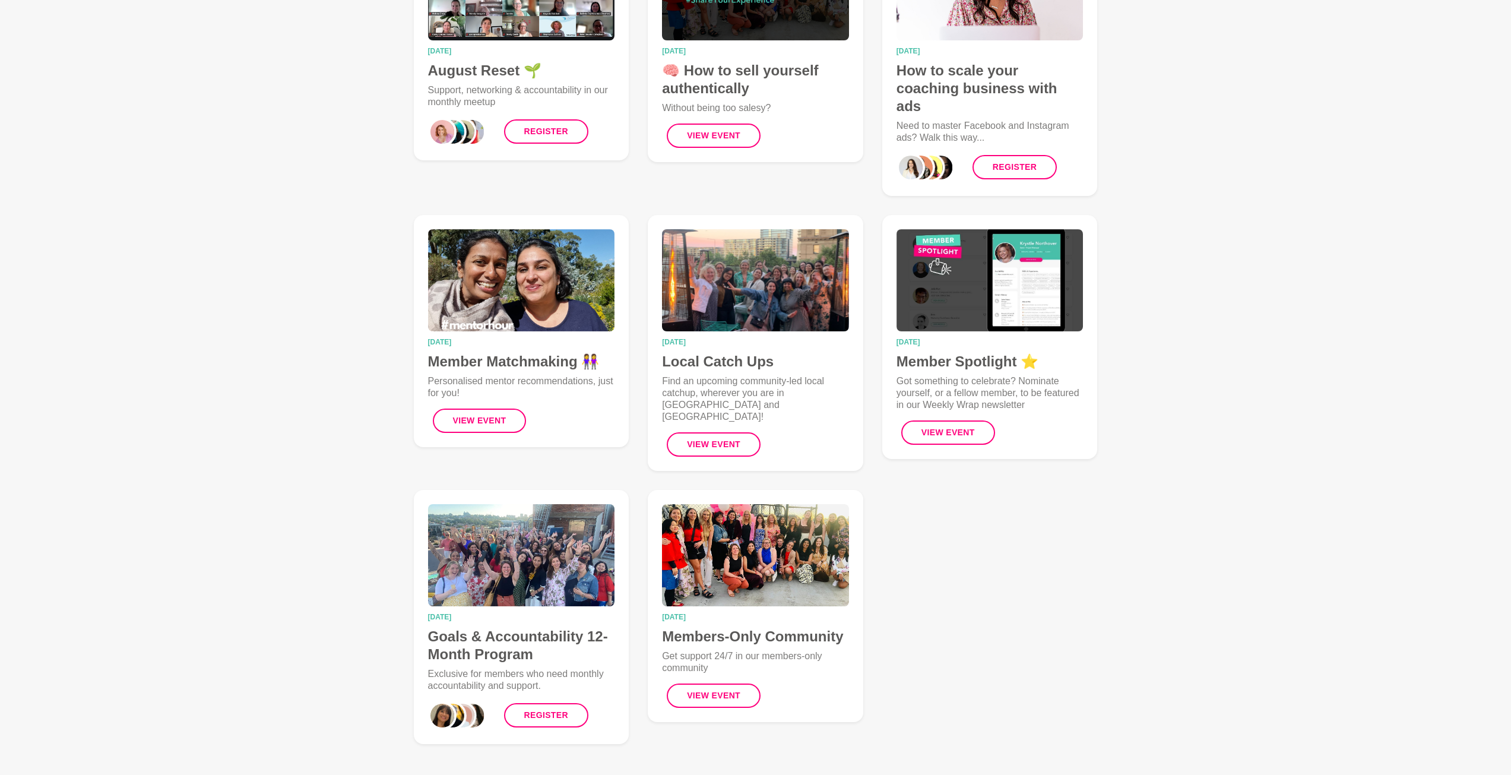
scroll to position [238, 0]
click at [546, 352] on h4 "Member Matchmaking 👭" at bounding box center [521, 361] width 187 height 18
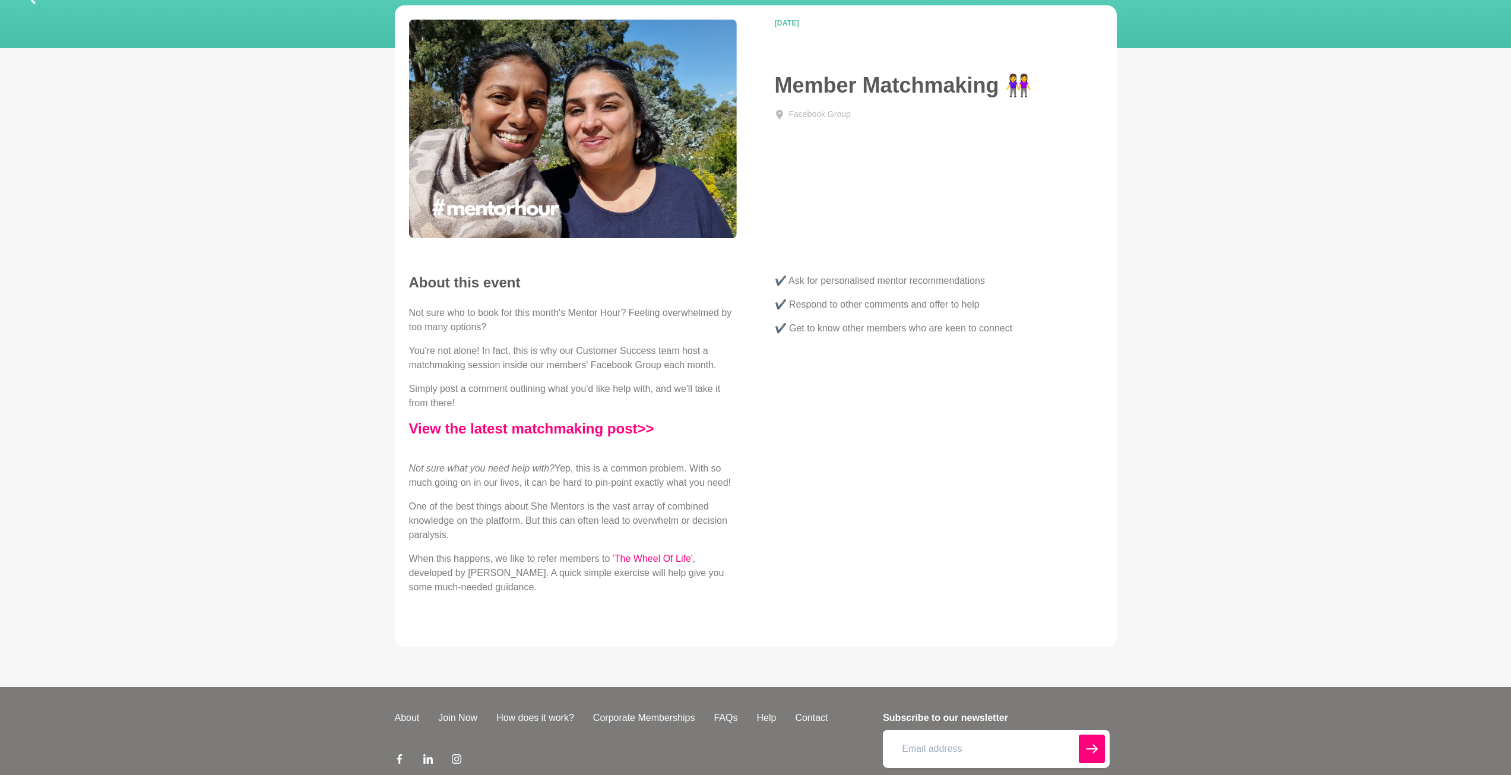
scroll to position [154, 0]
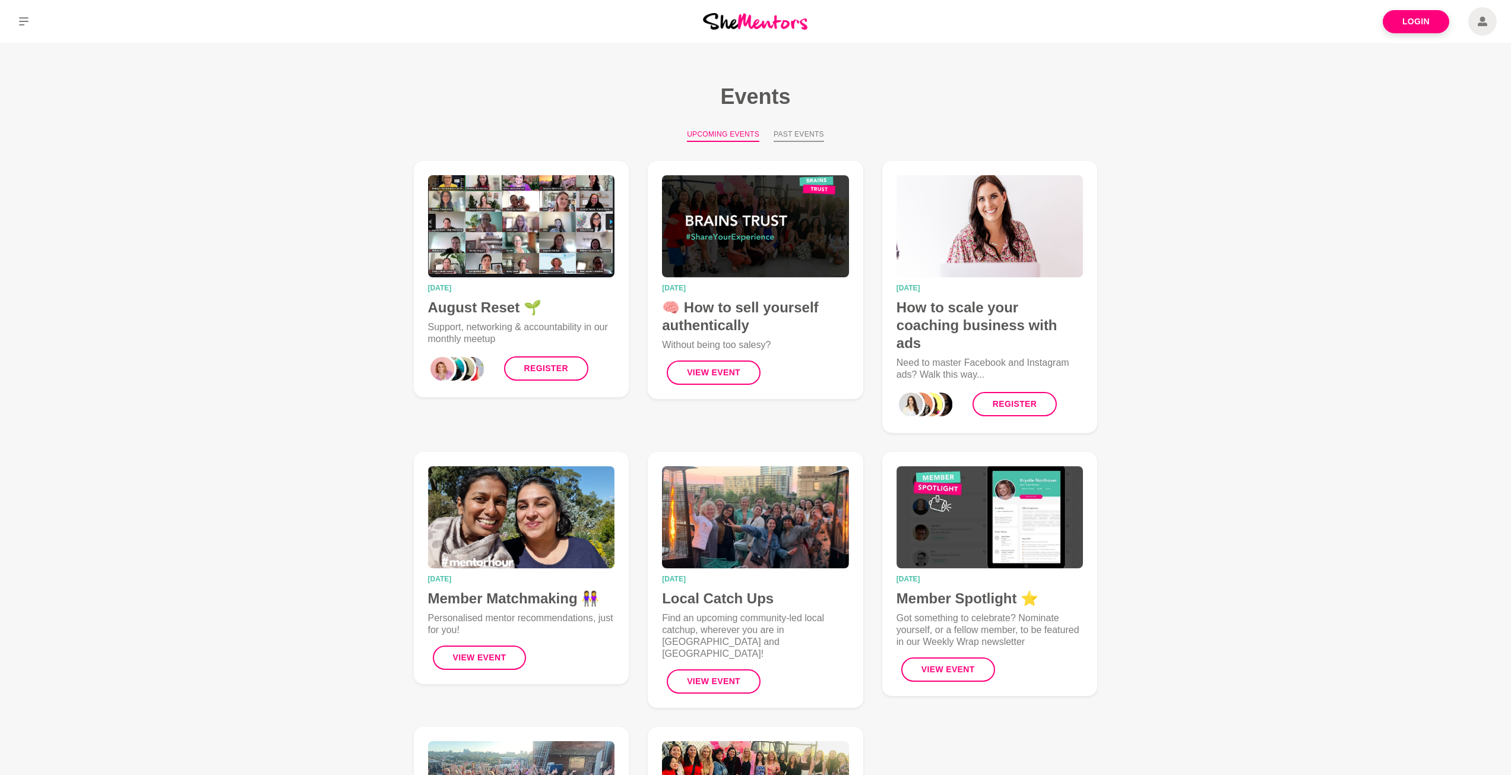
click at [793, 135] on button "Past Events" at bounding box center [799, 135] width 50 height 13
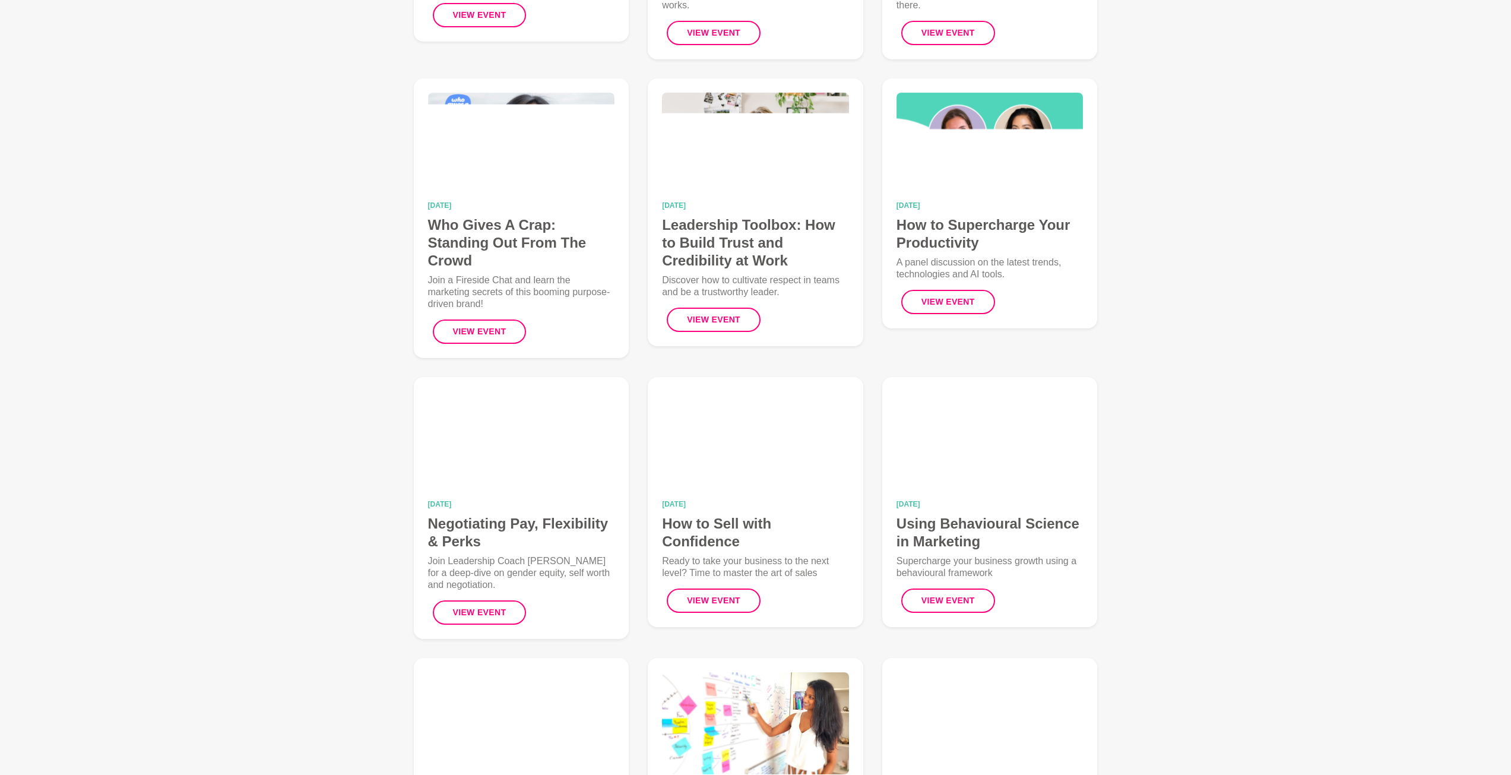
scroll to position [2673, 0]
